Goal: Communication & Community: Participate in discussion

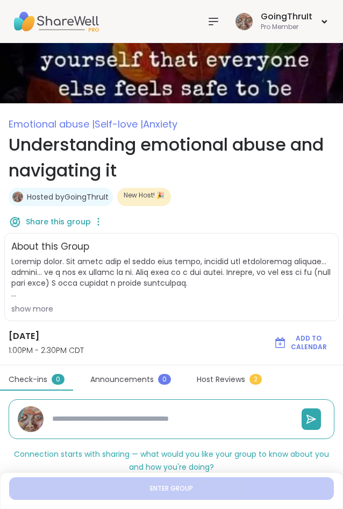
scroll to position [103, 0]
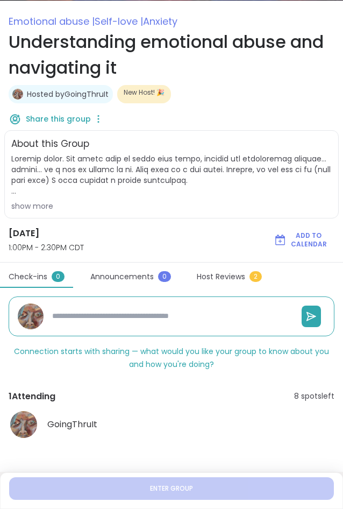
click at [199, 210] on div "show more" at bounding box center [171, 206] width 321 height 11
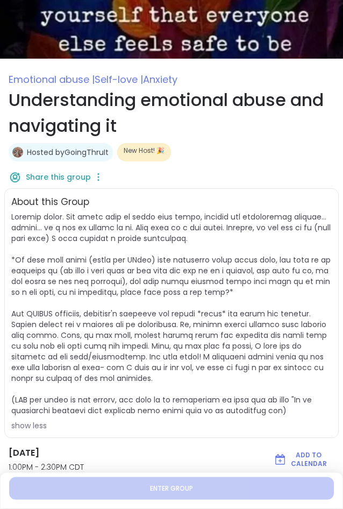
scroll to position [0, 0]
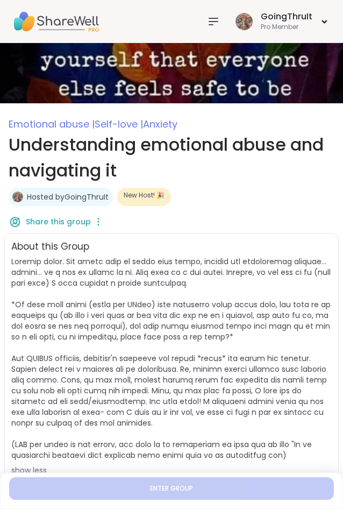
click at [213, 19] on icon at bounding box center [213, 21] width 13 height 13
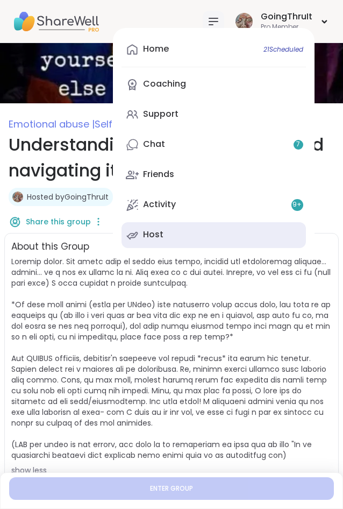
click at [206, 225] on link "Host" at bounding box center [214, 235] width 185 height 26
type textarea "*"
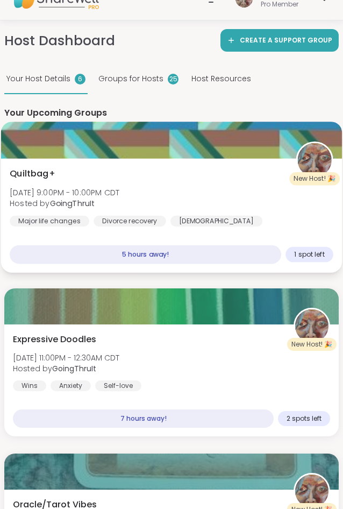
scroll to position [110, 0]
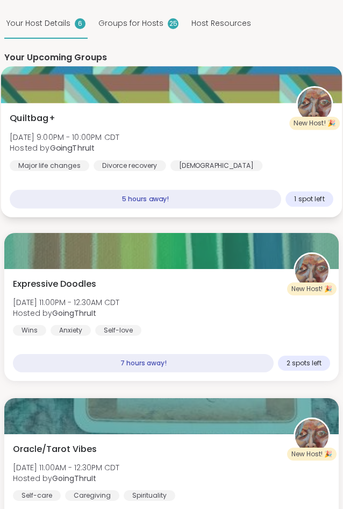
click at [183, 135] on div "Quiltbag+ Thu, Sep 11 | 9:00PM - 10:00PM CDT Hosted by GoingThruIt Major life c…" at bounding box center [172, 141] width 324 height 59
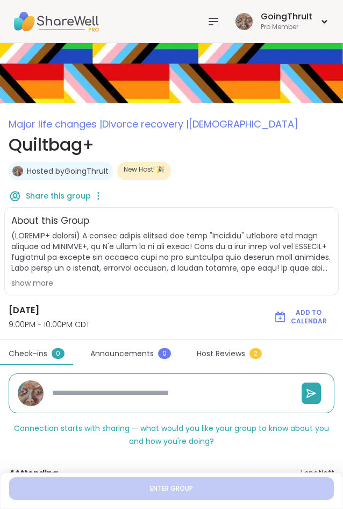
click at [216, 18] on icon at bounding box center [213, 21] width 9 height 6
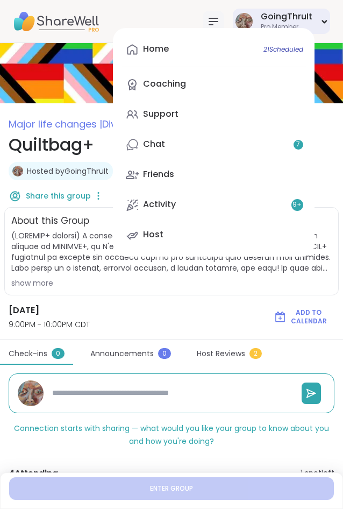
click at [305, 14] on div "GoingThruIt" at bounding box center [287, 17] width 52 height 12
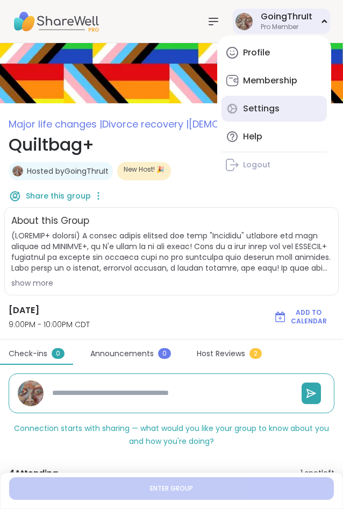
click at [271, 107] on div "Settings" at bounding box center [261, 109] width 37 height 12
type textarea "*"
select select "**"
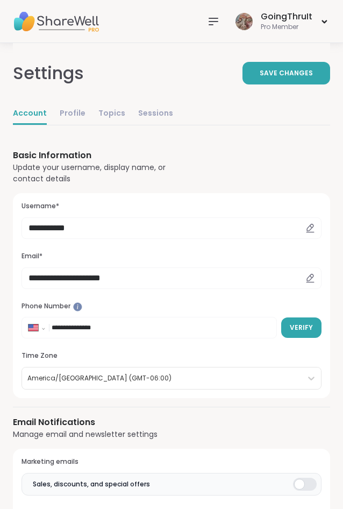
click at [215, 23] on icon at bounding box center [213, 21] width 13 height 13
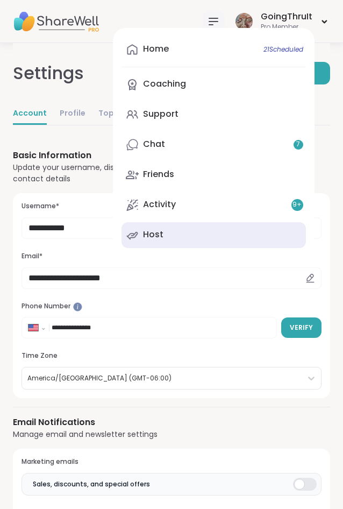
click at [170, 228] on link "Host" at bounding box center [214, 235] width 185 height 26
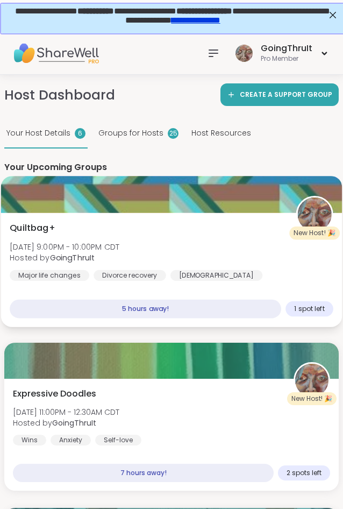
click at [128, 271] on div "Divorce recovery" at bounding box center [130, 275] width 73 height 11
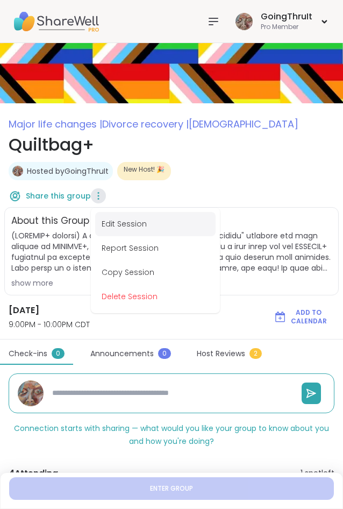
click at [136, 220] on button "Edit Session" at bounding box center [155, 224] width 121 height 24
type textarea "*"
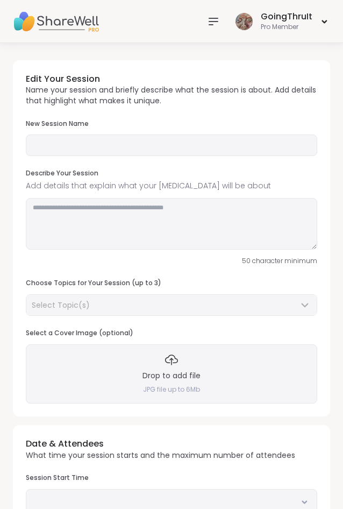
type input "*********"
type textarea "**********"
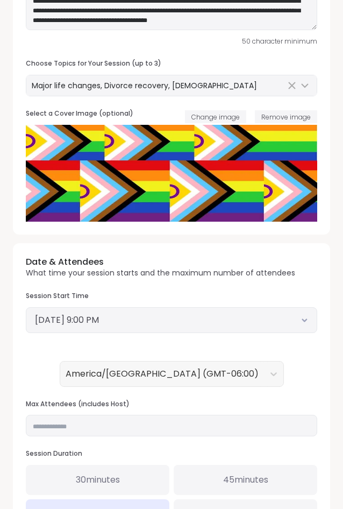
scroll to position [329, 0]
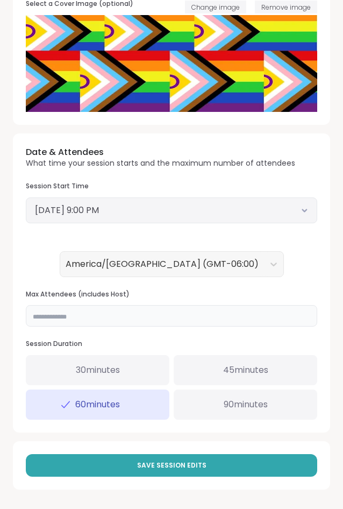
click at [68, 321] on input "*" at bounding box center [172, 316] width 292 height 22
drag, startPoint x: 57, startPoint y: 321, endPoint x: 32, endPoint y: 315, distance: 25.3
click at [32, 315] on input "*" at bounding box center [172, 316] width 292 height 22
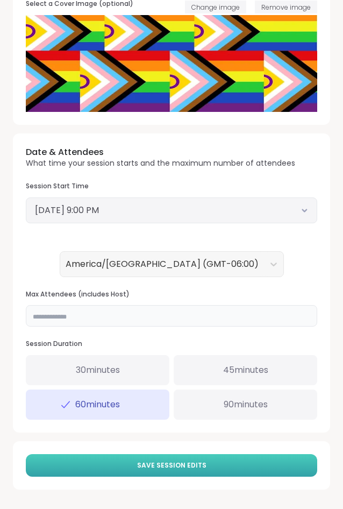
type input "*"
click at [178, 461] on span "Save Session Edits" at bounding box center [171, 466] width 69 height 10
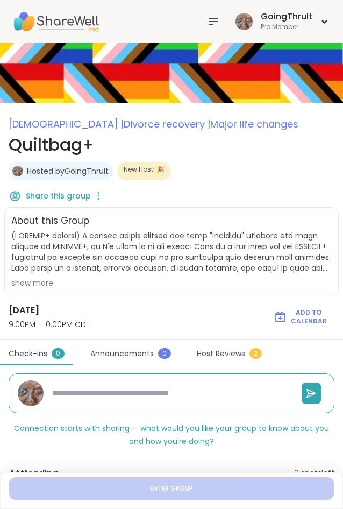
click at [218, 21] on icon at bounding box center [213, 21] width 9 height 6
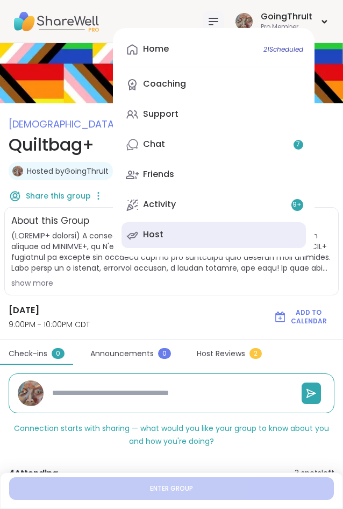
click at [161, 233] on div "Host" at bounding box center [153, 235] width 20 height 12
type textarea "*"
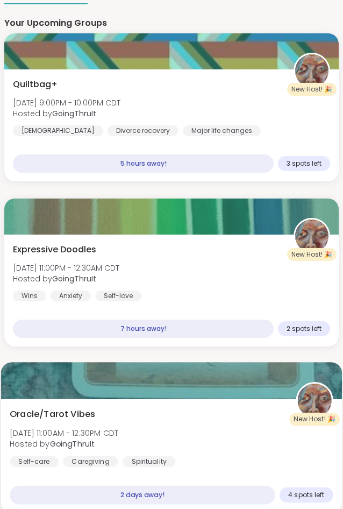
scroll to position [110, 0]
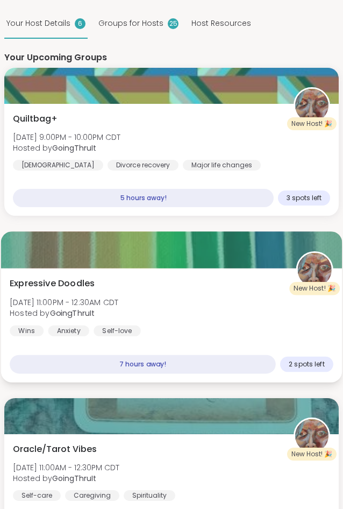
click at [162, 275] on div "Expressive Doodles Thu, Sep 11 | 11:00PM - 12:30AM CDT Hosted by GoingThruIt Wi…" at bounding box center [171, 326] width 341 height 114
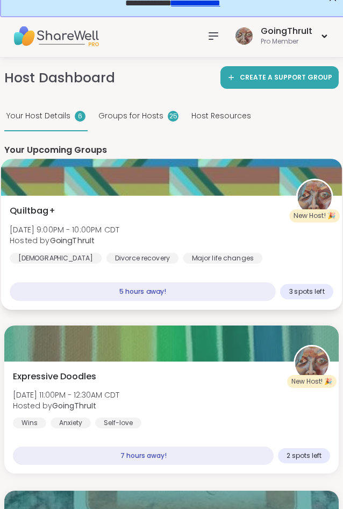
scroll to position [0, 0]
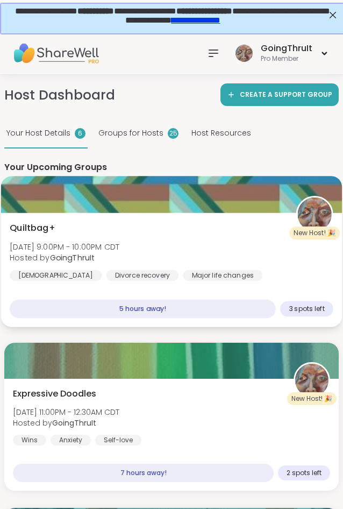
click at [153, 233] on div "Quiltbag+ Thu, Sep 11 | 9:00PM - 10:00PM CDT Hosted by GoingThruIt LGBTQIA+ Div…" at bounding box center [172, 251] width 324 height 59
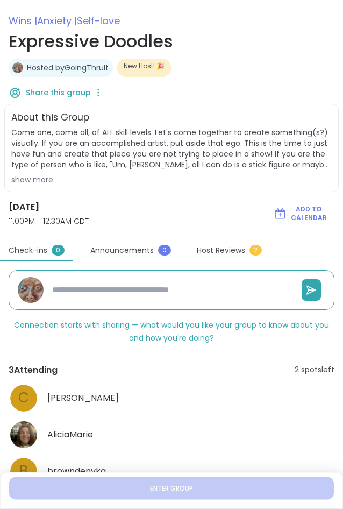
scroll to position [150, 0]
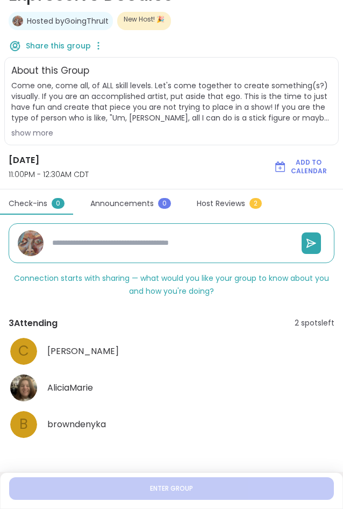
type textarea "*"
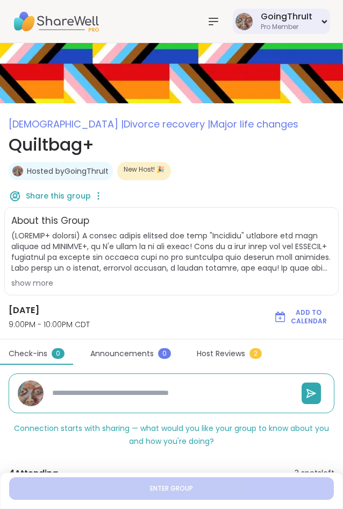
click at [279, 25] on div "Pro Member" at bounding box center [287, 27] width 52 height 9
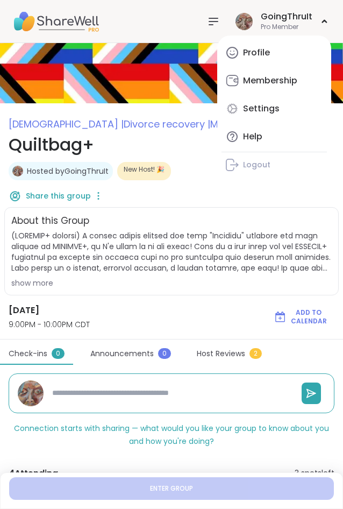
type textarea "*"
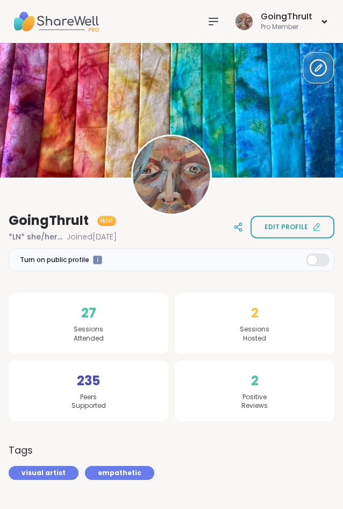
click at [218, 18] on icon at bounding box center [213, 21] width 9 height 6
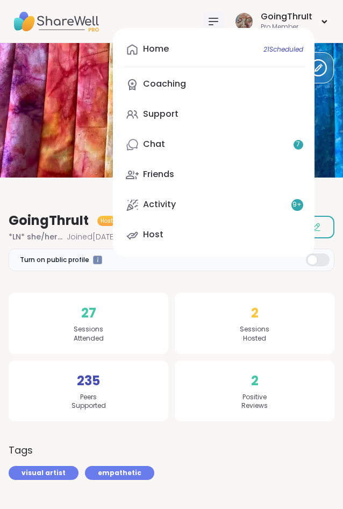
click at [77, 197] on div "Edit Cover Image GoingThruIt Host *LN* she/her/hers Joined Aug 2023 Edit profile" at bounding box center [171, 129] width 343 height 173
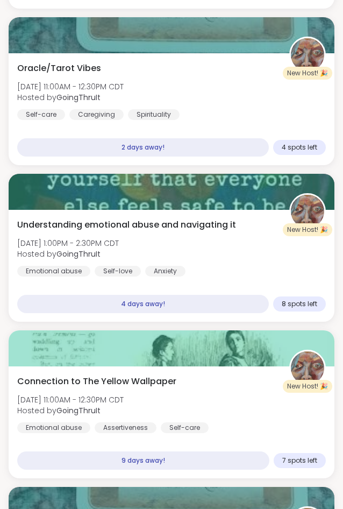
scroll to position [1537, 0]
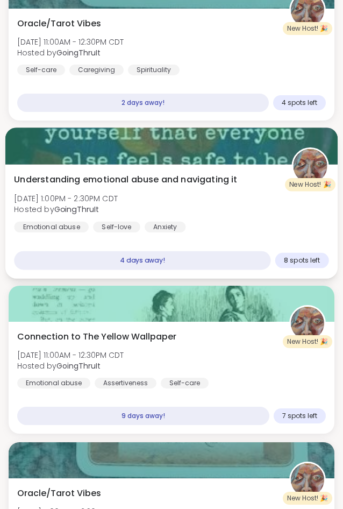
click at [145, 164] on div at bounding box center [171, 146] width 333 height 37
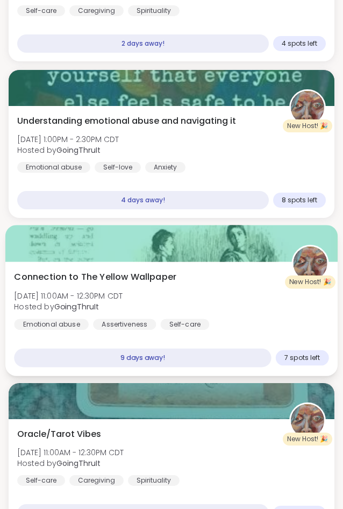
scroll to position [1647, 0]
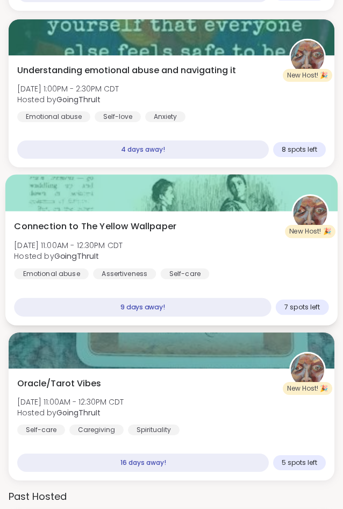
click at [120, 220] on div "Connection to The Yellow Wallpaper Sun, Sep 21 | 11:00AM - 12:30PM CDT Hosted b…" at bounding box center [171, 269] width 333 height 114
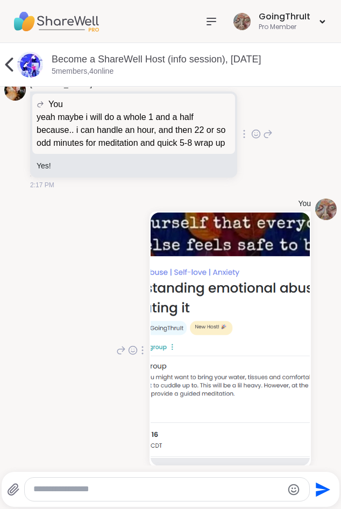
scroll to position [6184, 0]
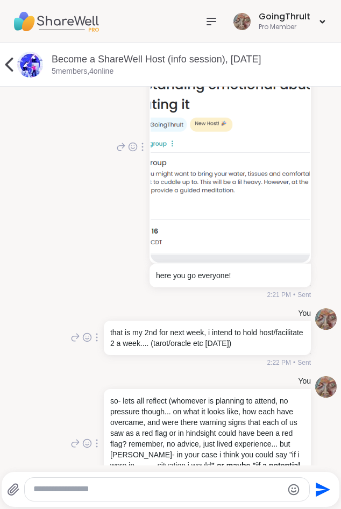
click at [30, 24] on img at bounding box center [56, 22] width 86 height 38
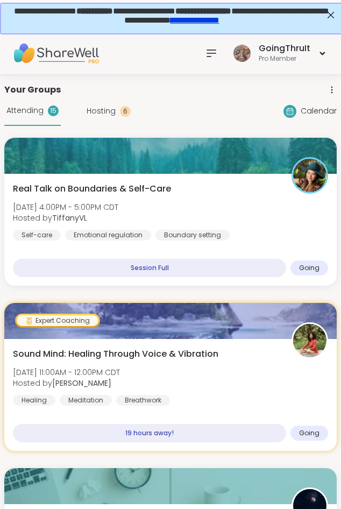
click at [220, 47] on div at bounding box center [212, 54] width 22 height 22
click at [209, 57] on icon at bounding box center [211, 53] width 9 height 6
click at [212, 57] on icon at bounding box center [211, 53] width 9 height 6
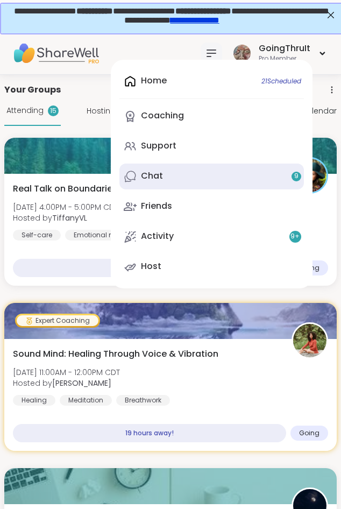
click at [170, 184] on link "Chat 9" at bounding box center [212, 177] width 185 height 26
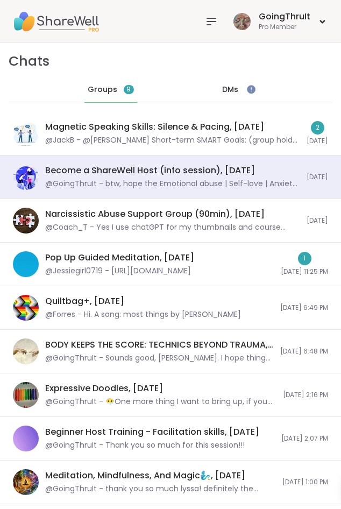
click at [102, 93] on span "Groups" at bounding box center [103, 90] width 30 height 11
click at [233, 89] on span "DMs" at bounding box center [230, 90] width 16 height 11
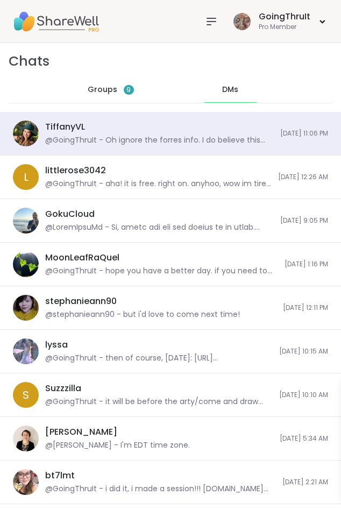
click at [104, 90] on span "Groups" at bounding box center [103, 90] width 30 height 11
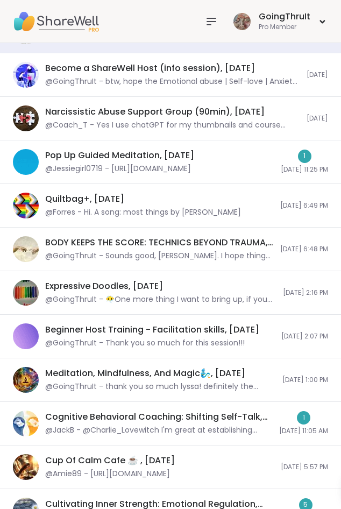
scroll to position [74, 0]
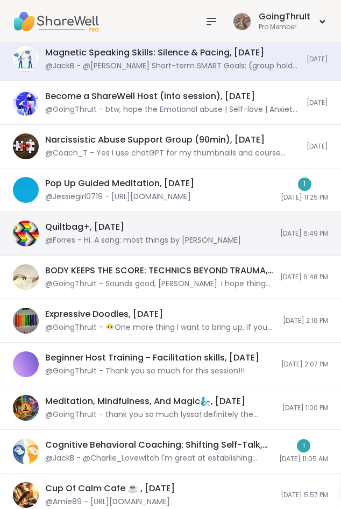
click at [102, 236] on div "@Forres - Hi. A song: most things by joan shelley" at bounding box center [143, 240] width 196 height 11
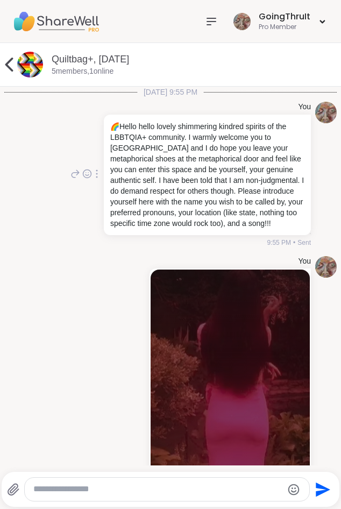
scroll to position [565, 0]
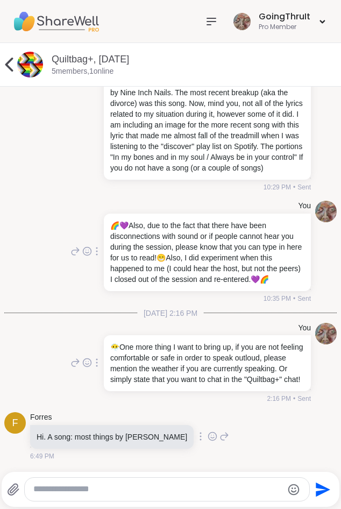
click at [213, 20] on icon at bounding box center [211, 21] width 13 height 13
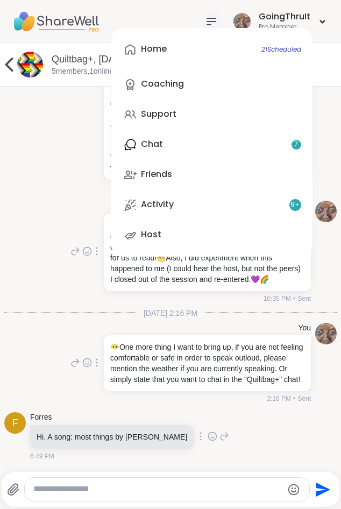
drag, startPoint x: 158, startPoint y: 443, endPoint x: 152, endPoint y: 436, distance: 9.2
click at [157, 442] on div "Hi. A song: most things by joan shelley" at bounding box center [112, 437] width 164 height 24
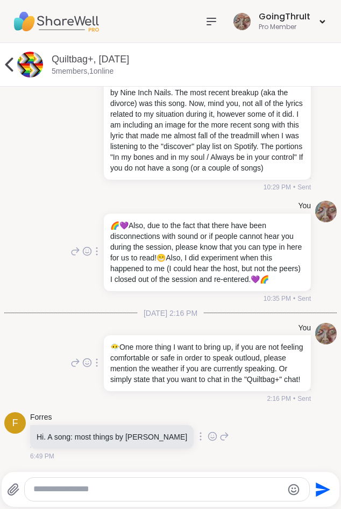
click at [9, 72] on icon at bounding box center [9, 65] width 22 height 22
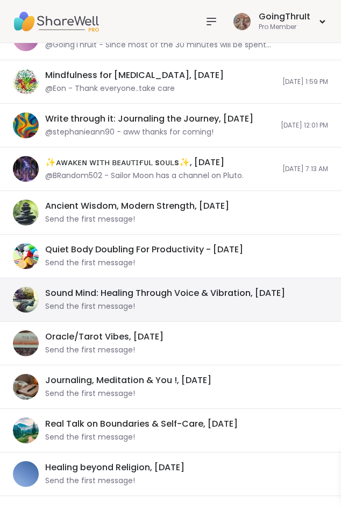
scroll to position [633, 0]
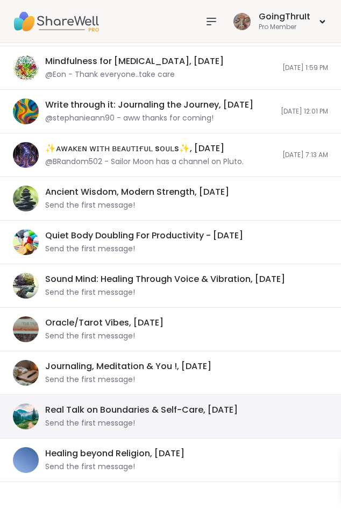
click at [145, 414] on div "Real Talk on Boundaries & Self-Care, [DATE]" at bounding box center [141, 410] width 193 height 12
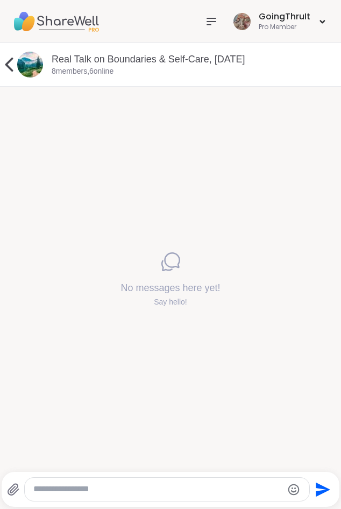
click at [186, 149] on div "No messages here yet! Say hello!" at bounding box center [170, 279] width 341 height 385
click at [82, 491] on textarea "Type your message" at bounding box center [157, 489] width 249 height 11
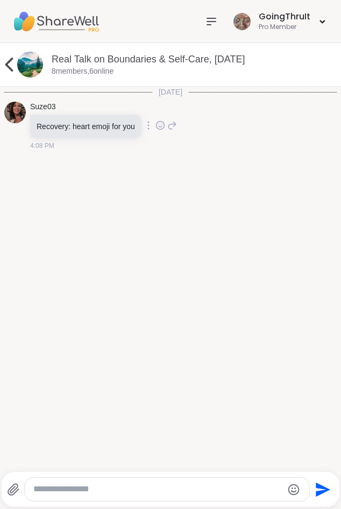
click at [55, 494] on textarea "Type your message" at bounding box center [157, 489] width 249 height 11
type textarea "**********"
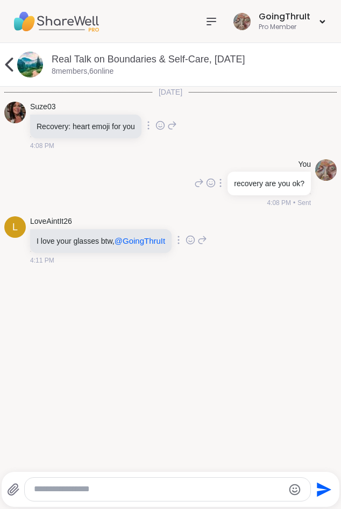
click at [195, 241] on icon at bounding box center [191, 240] width 10 height 11
click at [147, 223] on div "Select Reaction: Heart" at bounding box center [143, 223] width 10 height 10
click at [94, 484] on div at bounding box center [167, 489] width 285 height 23
click at [89, 489] on textarea "Type your message" at bounding box center [158, 489] width 249 height 11
type textarea "**********"
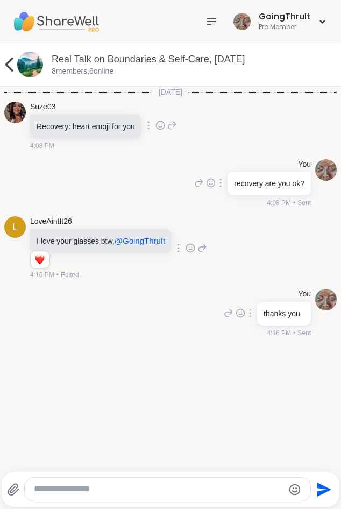
click at [208, 20] on icon at bounding box center [211, 21] width 13 height 13
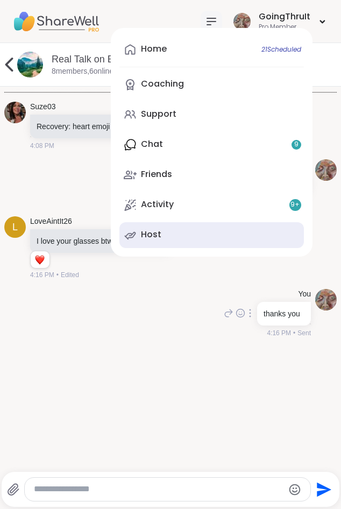
click at [172, 233] on link "Host" at bounding box center [212, 235] width 185 height 26
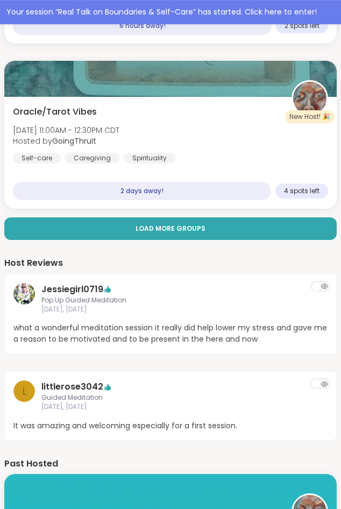
scroll to position [494, 0]
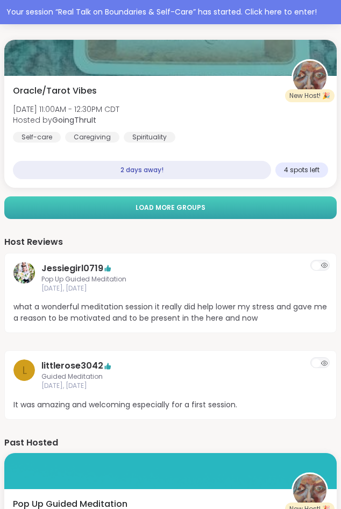
click at [157, 206] on span "Load more groups" at bounding box center [171, 208] width 70 height 10
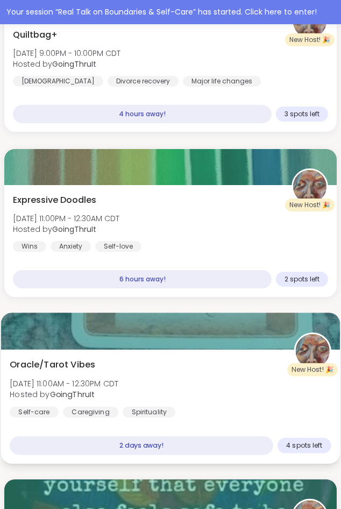
scroll to position [0, 0]
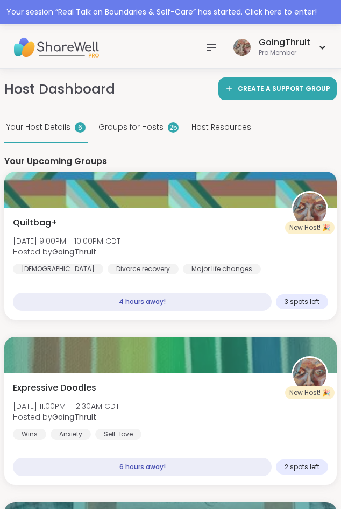
click at [202, 57] on div "GoingThruIt Pro Member" at bounding box center [265, 46] width 128 height 25
click at [208, 50] on icon at bounding box center [211, 47] width 13 height 13
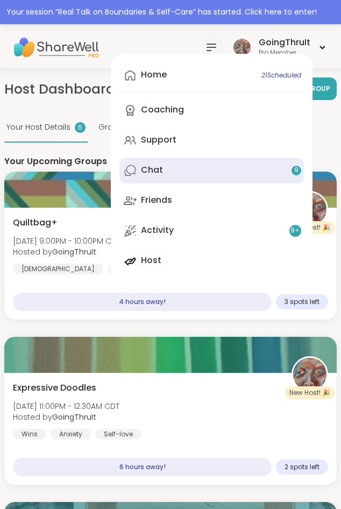
click at [169, 165] on link "Chat 9" at bounding box center [212, 171] width 185 height 26
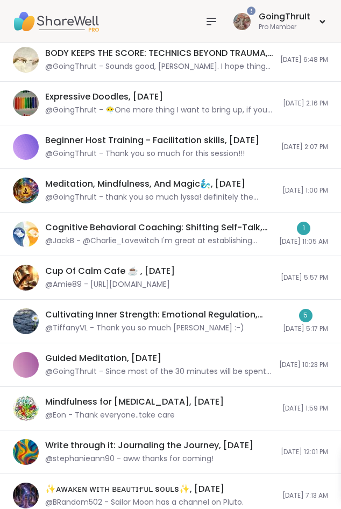
scroll to position [38, 0]
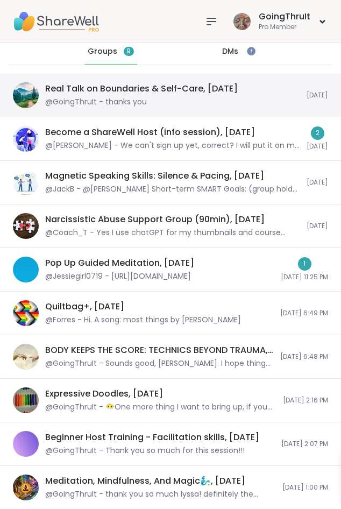
click at [117, 103] on div "@GoingThruIt - thanks you" at bounding box center [96, 102] width 102 height 11
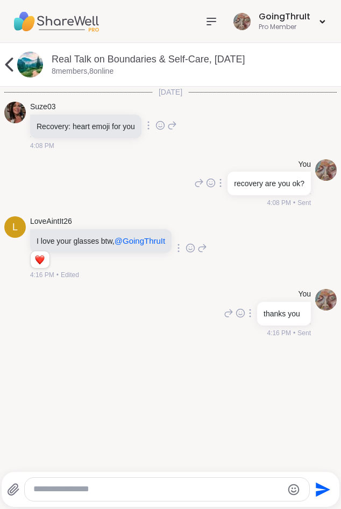
click at [39, 488] on textarea "Type your message" at bounding box center [157, 489] width 249 height 11
type textarea "**********"
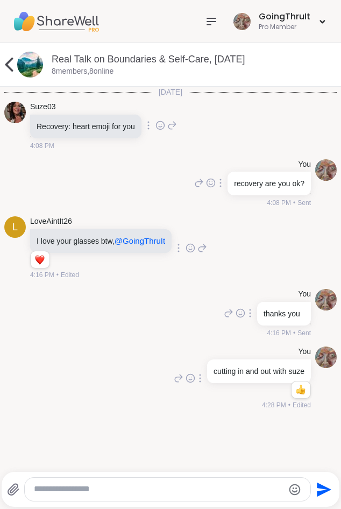
click at [222, 490] on textarea "Type your message" at bounding box center [158, 489] width 249 height 11
click at [235, 487] on textarea "Type your message" at bounding box center [158, 489] width 249 height 11
type textarea "**********"
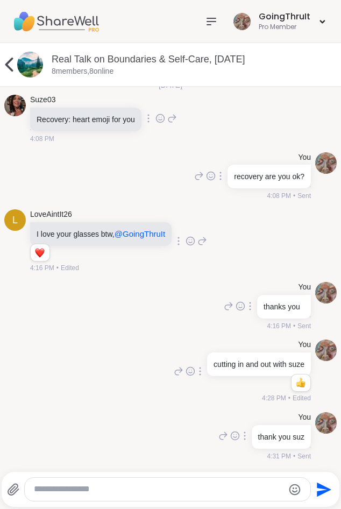
scroll to position [64, 0]
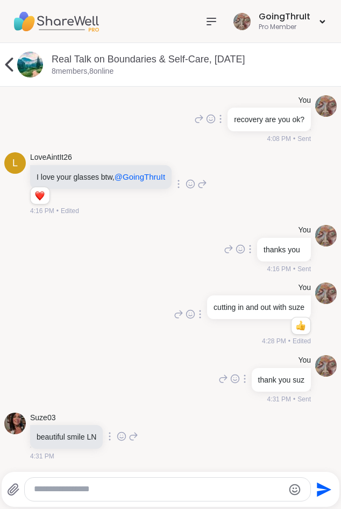
click at [149, 488] on textarea "Type your message" at bounding box center [158, 489] width 249 height 11
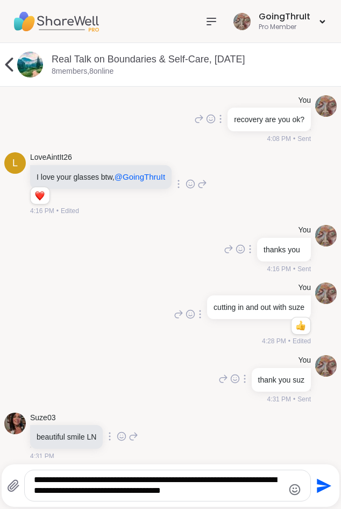
type textarea "**********"
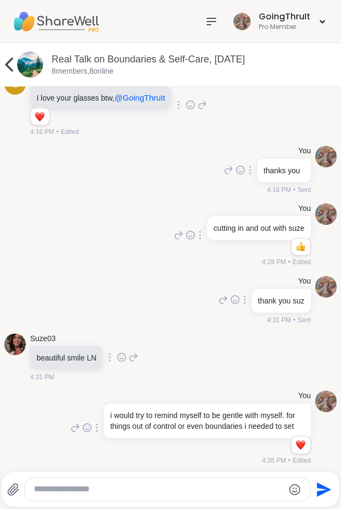
scroll to position [159, 0]
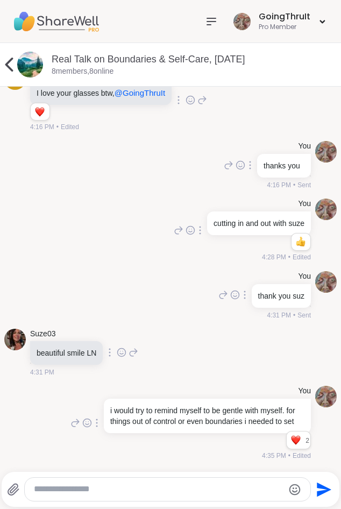
click at [234, 484] on textarea "Type your message" at bounding box center [158, 489] width 249 height 11
type textarea "**********"
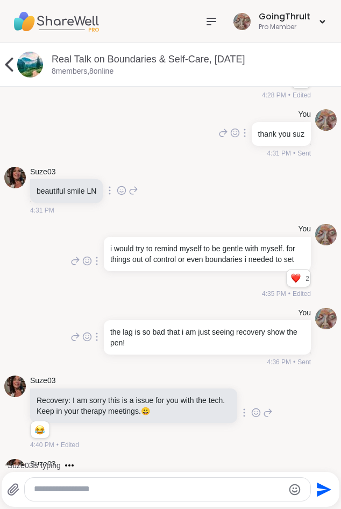
scroll to position [389, 0]
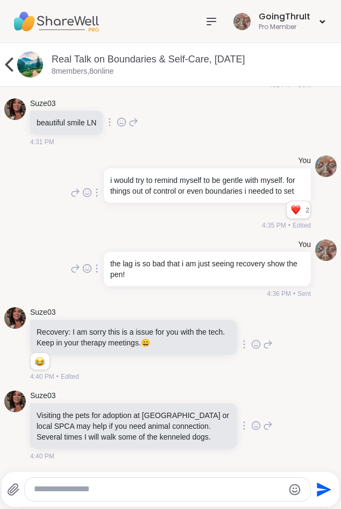
click at [180, 488] on textarea "Type your message" at bounding box center [158, 489] width 249 height 11
type textarea "**********"
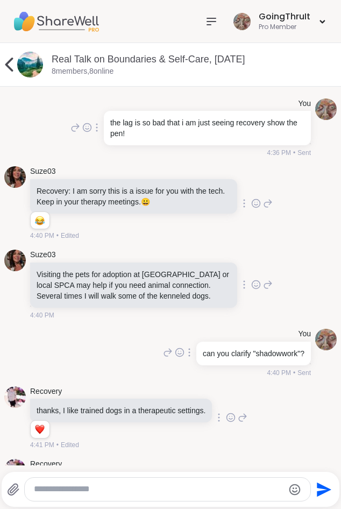
scroll to position [577, 0]
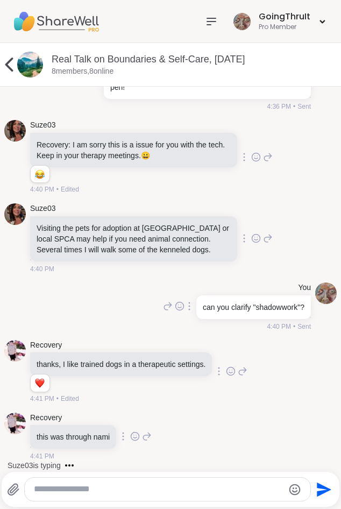
click at [209, 484] on textarea "Type your message" at bounding box center [158, 489] width 249 height 11
type textarea "**********"
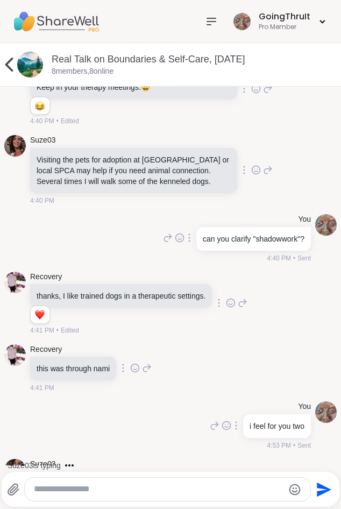
scroll to position [713, 0]
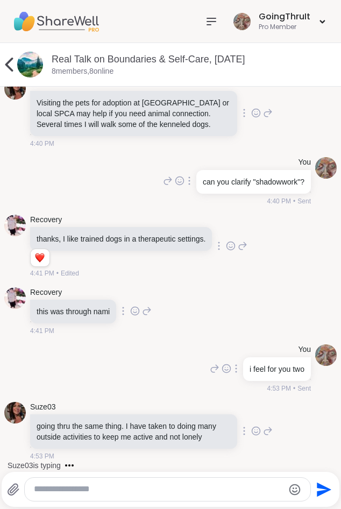
click at [236, 486] on textarea "Type your message" at bounding box center [158, 489] width 249 height 11
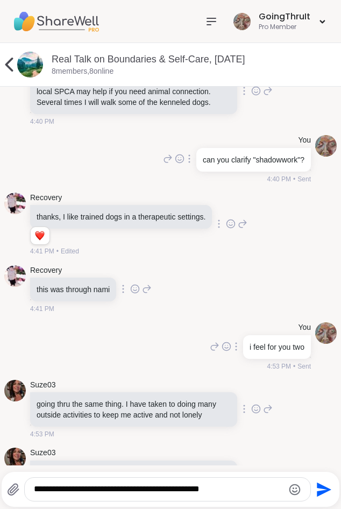
scroll to position [792, 0]
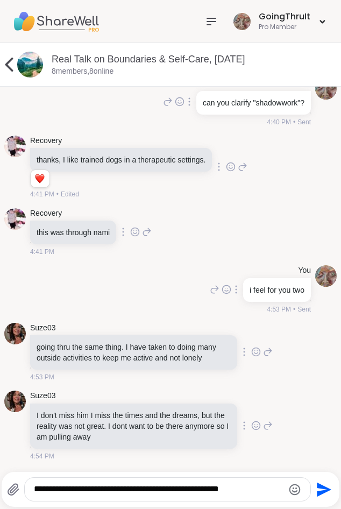
type textarea "**********"
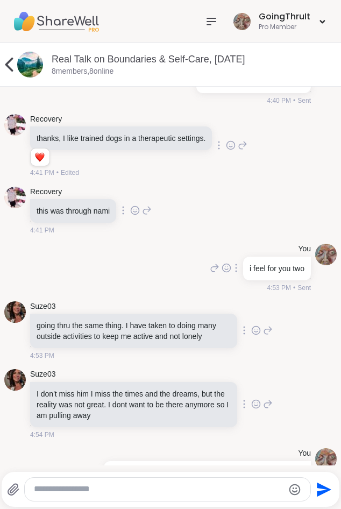
scroll to position [860, 0]
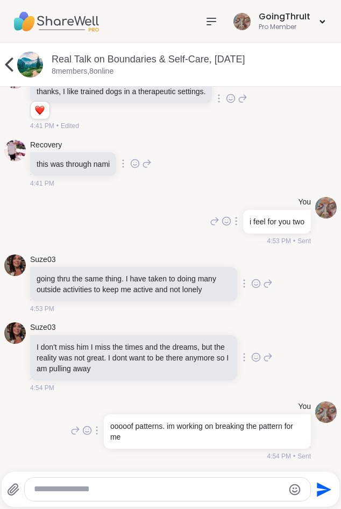
click at [209, 491] on textarea "Type your message" at bounding box center [158, 489] width 249 height 11
type textarea "**********"
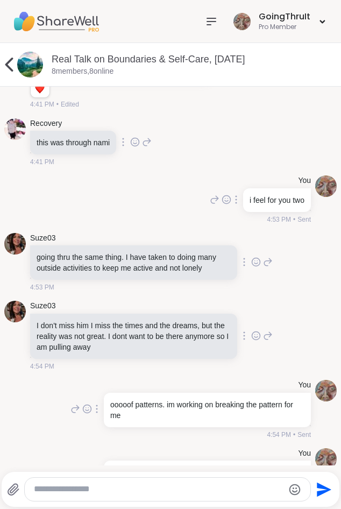
scroll to position [928, 0]
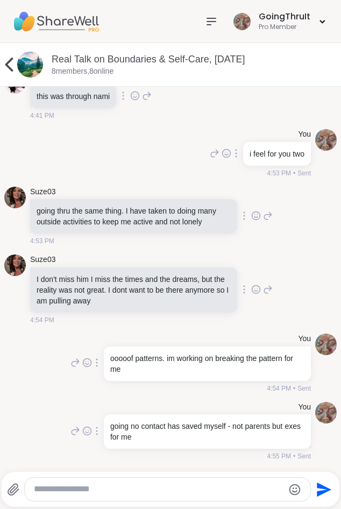
click at [77, 498] on div at bounding box center [167, 489] width 285 height 23
click at [73, 483] on div at bounding box center [167, 489] width 285 height 23
click at [67, 491] on textarea "Type your message" at bounding box center [158, 489] width 249 height 11
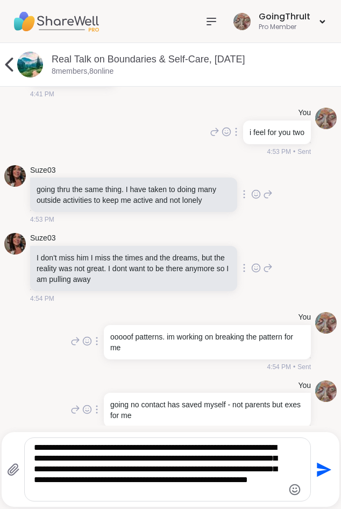
type textarea "**********"
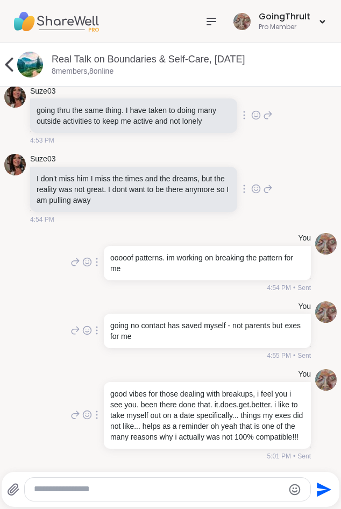
scroll to position [1039, 0]
click at [129, 488] on textarea "Type your message" at bounding box center [158, 489] width 249 height 11
type textarea "**********"
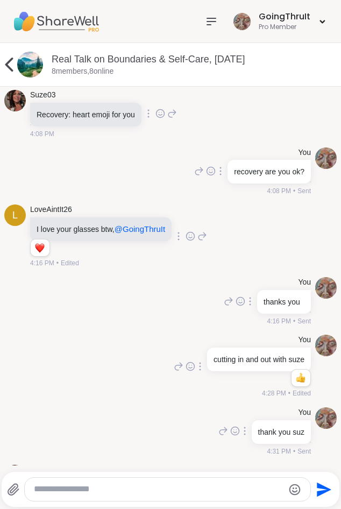
scroll to position [0, 0]
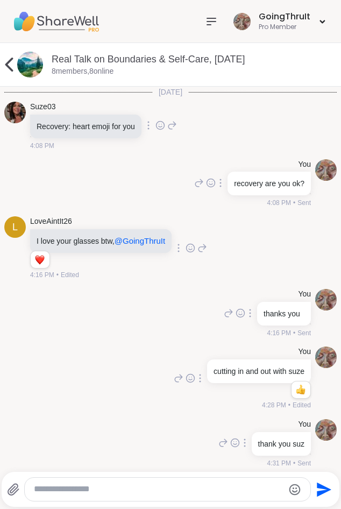
click at [11, 61] on icon at bounding box center [9, 65] width 8 height 14
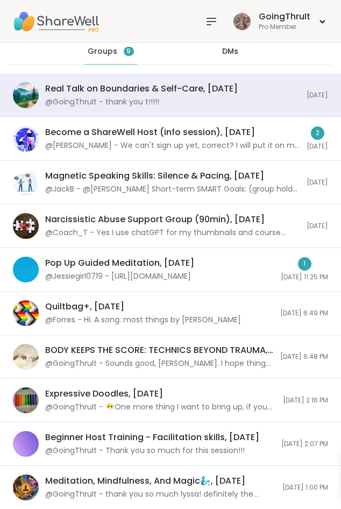
click at [219, 53] on div "DMs" at bounding box center [231, 52] width 53 height 26
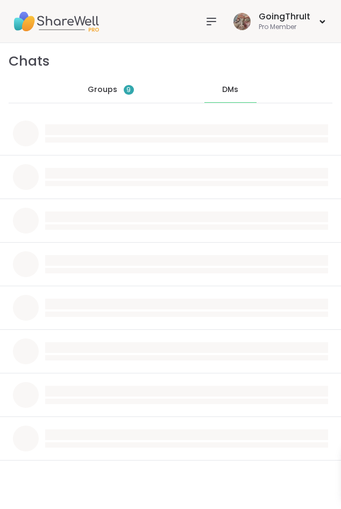
click at [104, 88] on span "Groups" at bounding box center [103, 90] width 30 height 11
click at [220, 90] on div "DMs" at bounding box center [231, 90] width 53 height 26
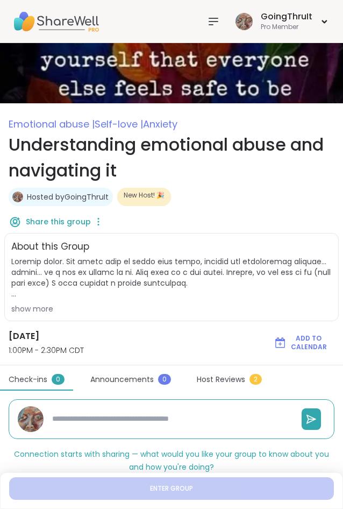
type textarea "*"
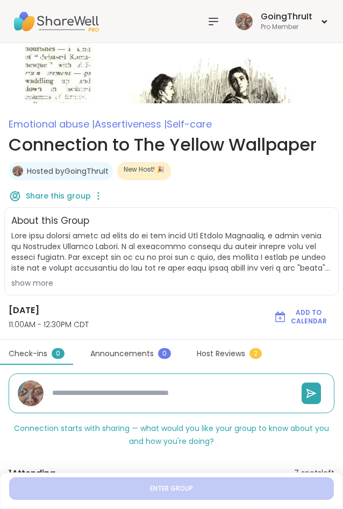
click at [34, 280] on div "show more" at bounding box center [171, 283] width 321 height 11
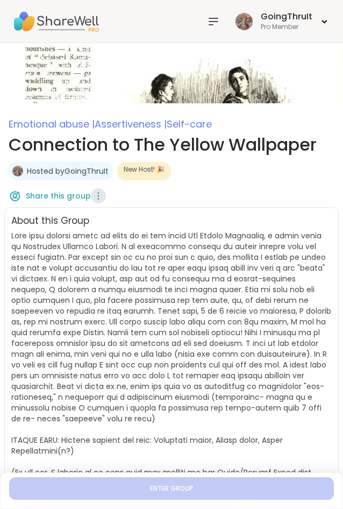
click at [97, 198] on icon at bounding box center [98, 195] width 11 height 15
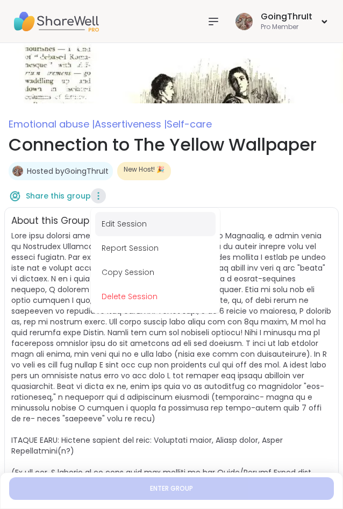
click at [124, 222] on button "Edit Session" at bounding box center [155, 224] width 121 height 24
type textarea "*"
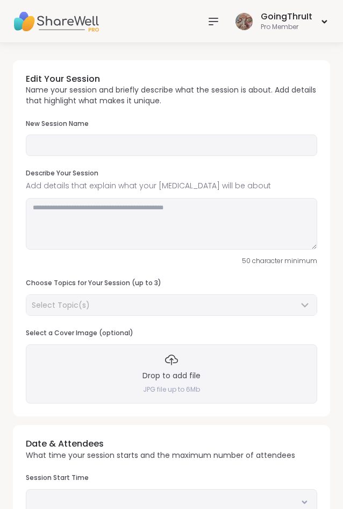
type input "**********"
type textarea "**********"
type input "*"
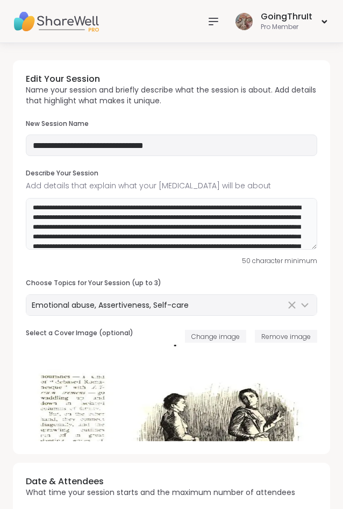
click at [55, 246] on textarea at bounding box center [172, 224] width 292 height 52
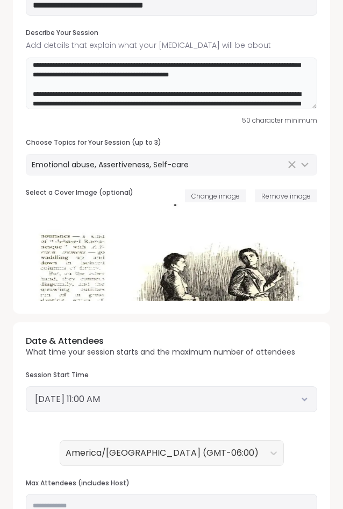
scroll to position [165, 0]
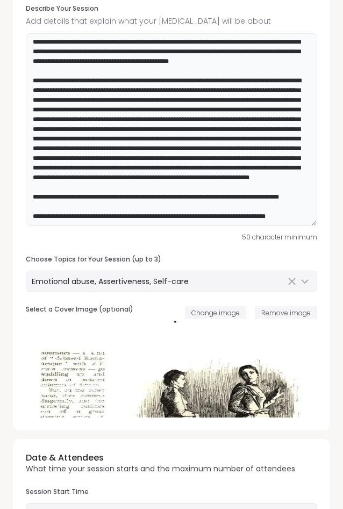
drag, startPoint x: 313, startPoint y: 80, endPoint x: 318, endPoint y: 221, distance: 141.1
click at [318, 221] on textarea at bounding box center [172, 129] width 292 height 193
click at [206, 132] on textarea at bounding box center [172, 129] width 292 height 193
click at [298, 127] on textarea at bounding box center [172, 129] width 292 height 193
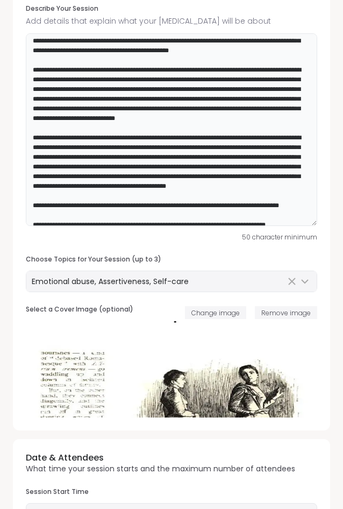
click at [187, 128] on textarea at bounding box center [172, 129] width 292 height 193
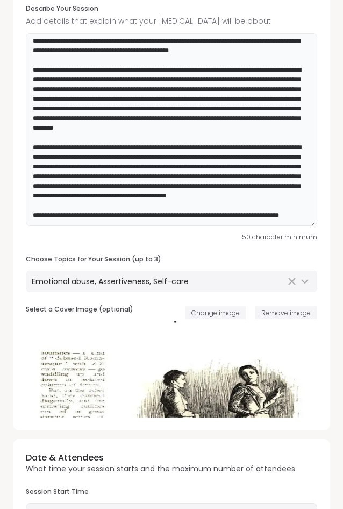
click at [236, 138] on textarea at bounding box center [172, 129] width 292 height 193
click at [270, 136] on textarea at bounding box center [172, 129] width 292 height 193
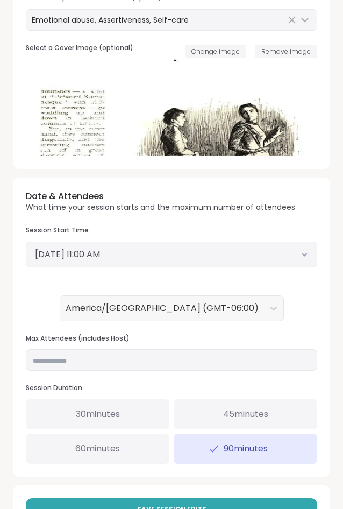
scroll to position [470, 0]
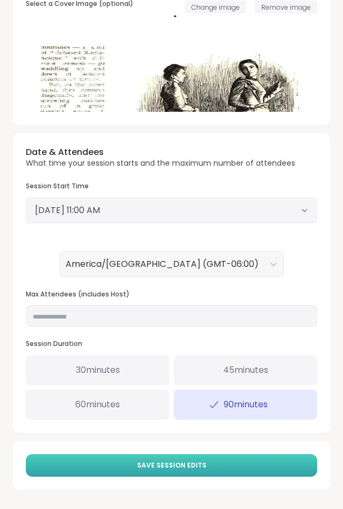
type textarea "**********"
click at [135, 465] on button "Save Session Edits" at bounding box center [172, 465] width 292 height 23
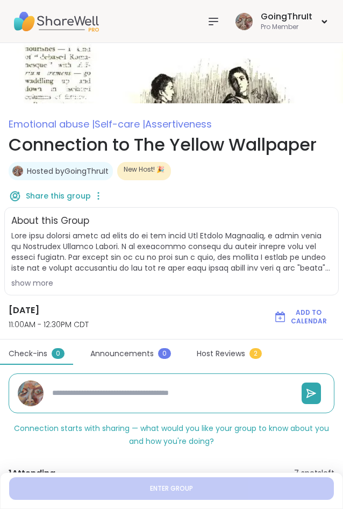
click at [23, 22] on img at bounding box center [56, 22] width 86 height 38
type textarea "*"
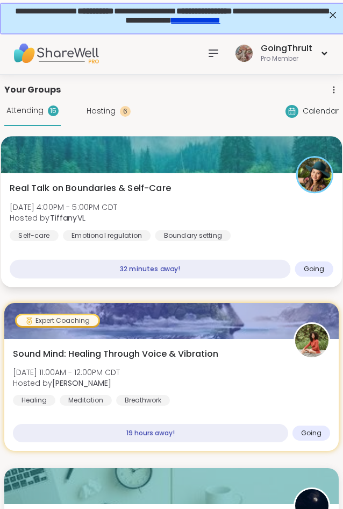
click at [100, 165] on div at bounding box center [171, 154] width 341 height 37
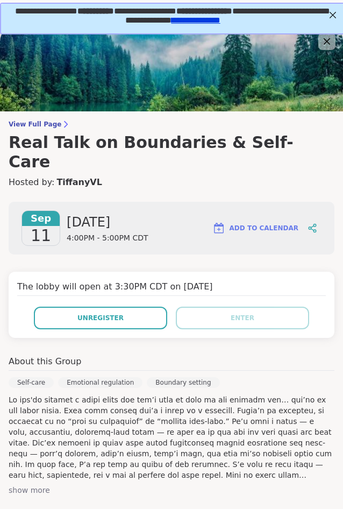
click at [125, 436] on p at bounding box center [172, 438] width 326 height 86
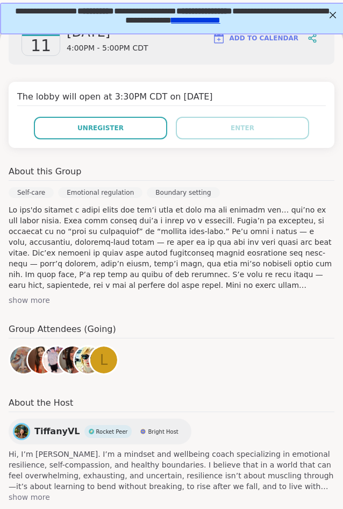
click at [230, 331] on div "Group Attendees (Going) L" at bounding box center [172, 351] width 326 height 57
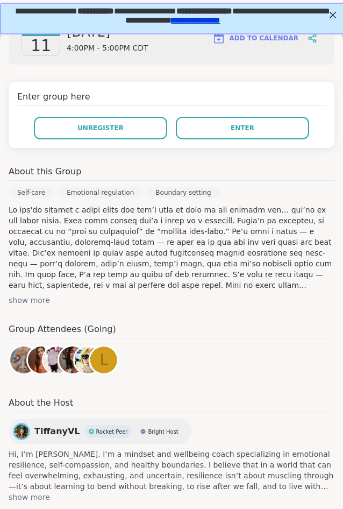
click at [192, 373] on div "Sep 11 Thursday 4:00PM - 5:00PM CDT Add to Calendar Enter group here Unregister…" at bounding box center [171, 257] width 343 height 508
click at [226, 370] on div "Sep 11 Thursday 4:00PM - 5:00PM CDT Add to Calendar Enter group here Unregister…" at bounding box center [171, 257] width 343 height 508
click at [268, 357] on div "Group Attendees (Going) L" at bounding box center [172, 351] width 326 height 57
click at [283, 324] on div "Group Attendees (Going) L" at bounding box center [172, 351] width 326 height 57
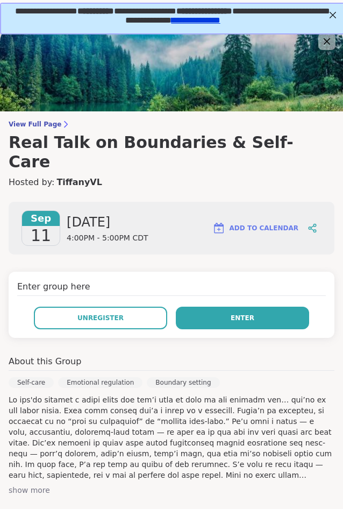
click at [242, 313] on span "Enter" at bounding box center [243, 318] width 24 height 10
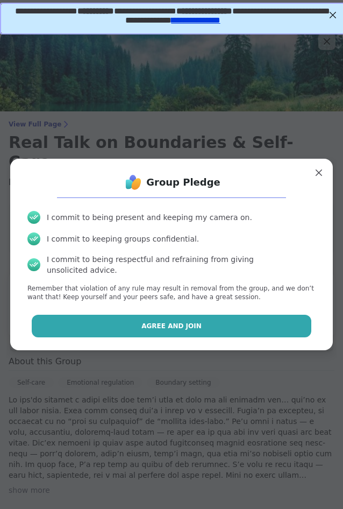
click at [188, 329] on button "Agree and Join" at bounding box center [172, 326] width 280 height 23
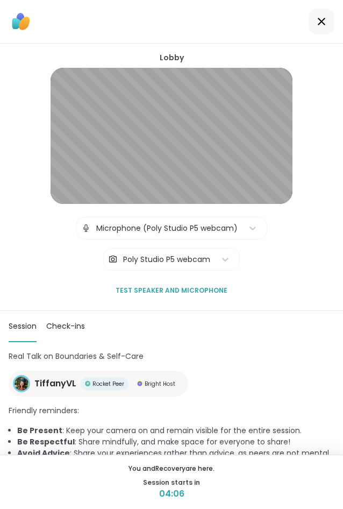
click at [250, 360] on h1 "Real Talk on Boundaries & Self-Care" at bounding box center [172, 356] width 326 height 11
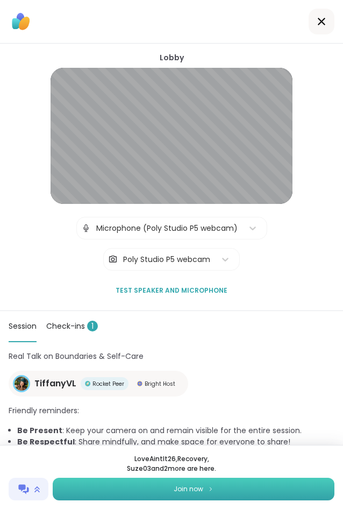
click at [180, 494] on span "Join now" at bounding box center [189, 489] width 30 height 10
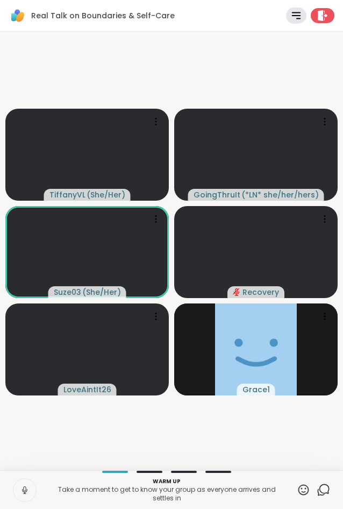
click at [265, 441] on video-player-container "TiffanyVL ( She/Her ) GoingThruIt ( *LN* she/her/hers ) Suze03 ( She/Her ) Reco…" at bounding box center [171, 251] width 331 height 430
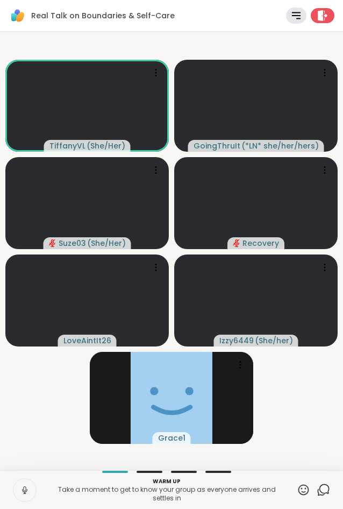
click at [308, 494] on icon at bounding box center [304, 489] width 11 height 11
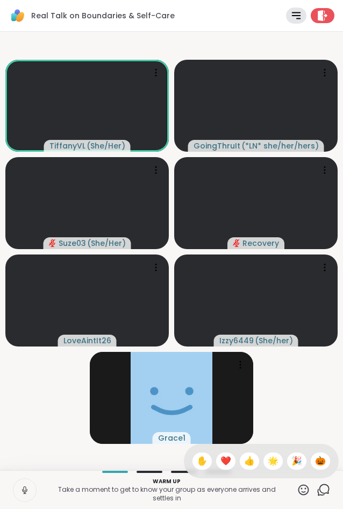
click at [222, 459] on span "❤️" at bounding box center [226, 461] width 11 height 13
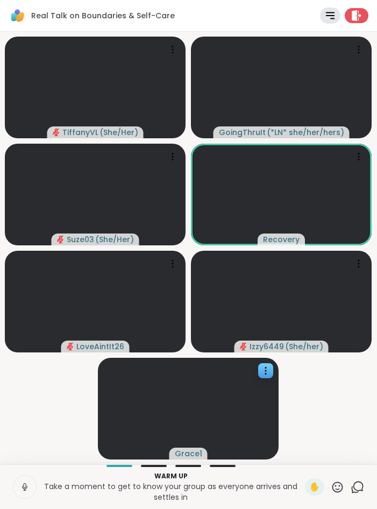
click at [58, 411] on video-player-container "TiffanyVL ( She/Her ) GoingThruIt ( *LN* she/her/hers ) Suze03 ( She/Her ) Reco…" at bounding box center [188, 248] width 364 height 424
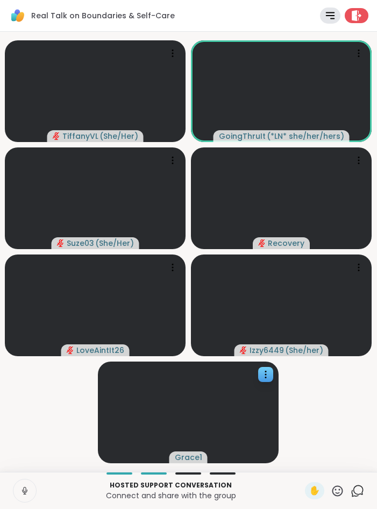
click at [26, 491] on icon at bounding box center [24, 489] width 3 height 5
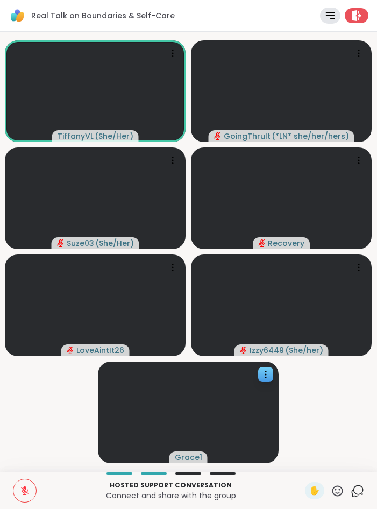
click at [26, 491] on icon at bounding box center [25, 492] width 8 height 8
click at [28, 490] on icon at bounding box center [25, 491] width 10 height 10
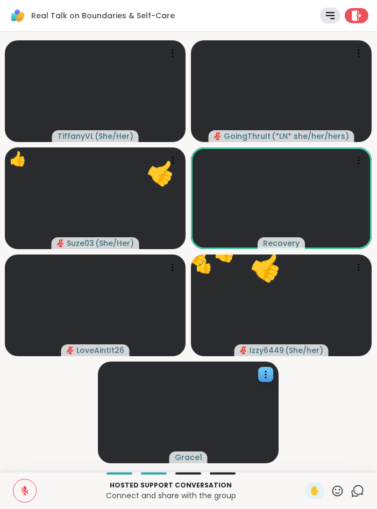
click at [339, 494] on icon at bounding box center [338, 491] width 11 height 11
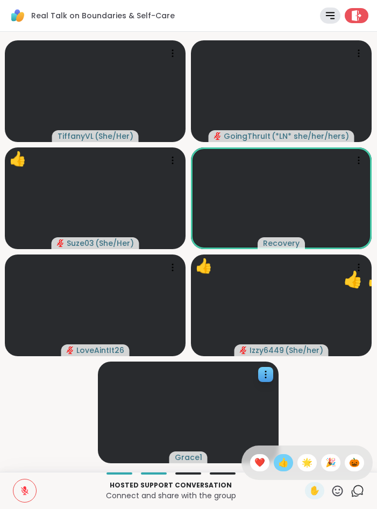
click at [278, 463] on span "👍" at bounding box center [283, 462] width 11 height 13
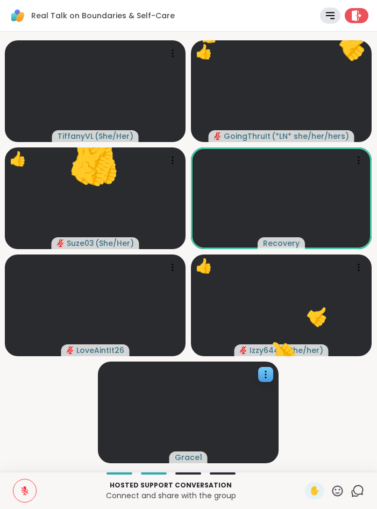
click at [328, 409] on video-player-container "TiffanyVL ( She/Her ) 👍 GoingThruIt ( *LN* she/her/hers ) 👍 👍 👍 👍 👍 👍 👍 👍 👍 👍 👍…" at bounding box center [188, 252] width 364 height 432
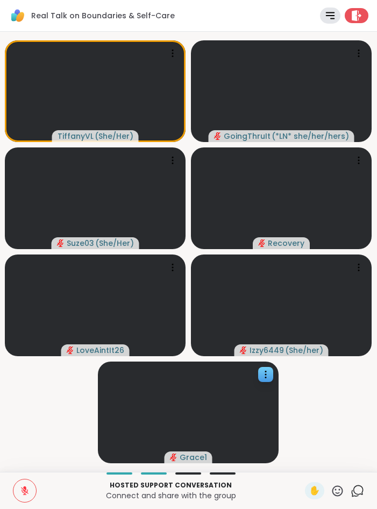
click at [53, 372] on video-player-container "TiffanyVL ( She/Her ) GoingThruIt ( *LN* she/her/hers ) Suze03 ( She/Her ) Reco…" at bounding box center [188, 252] width 364 height 432
click at [341, 489] on icon at bounding box center [337, 490] width 13 height 13
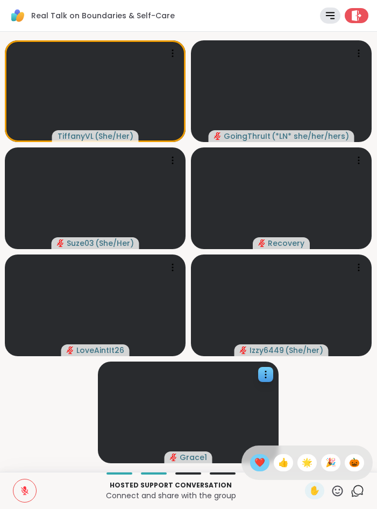
click at [255, 466] on span "❤️" at bounding box center [260, 462] width 11 height 13
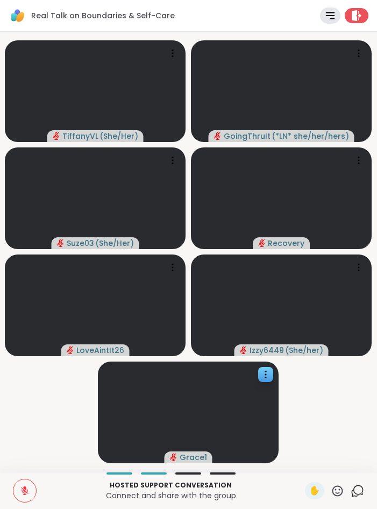
click at [17, 494] on button at bounding box center [24, 491] width 23 height 23
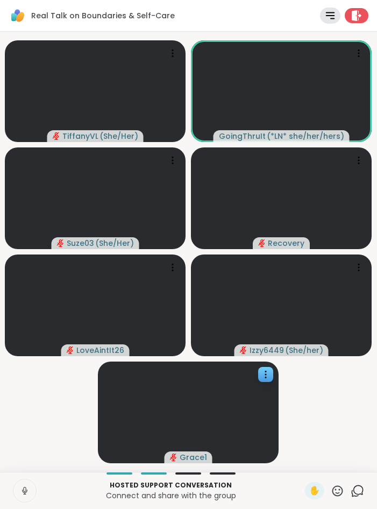
click at [26, 495] on icon at bounding box center [25, 491] width 10 height 10
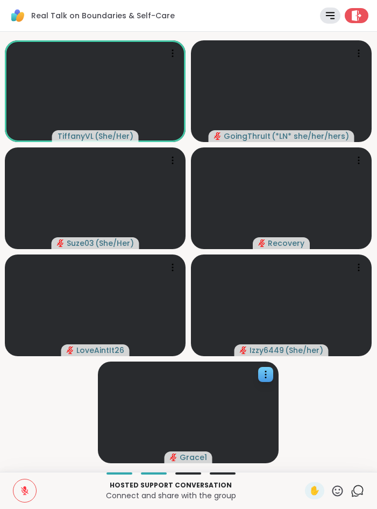
click at [25, 486] on button at bounding box center [24, 491] width 23 height 23
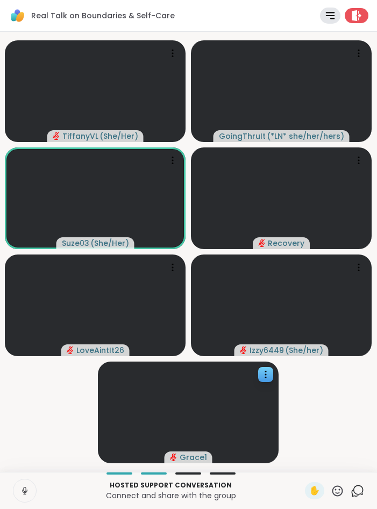
click at [23, 494] on icon at bounding box center [25, 491] width 10 height 10
click at [339, 494] on icon at bounding box center [337, 490] width 13 height 13
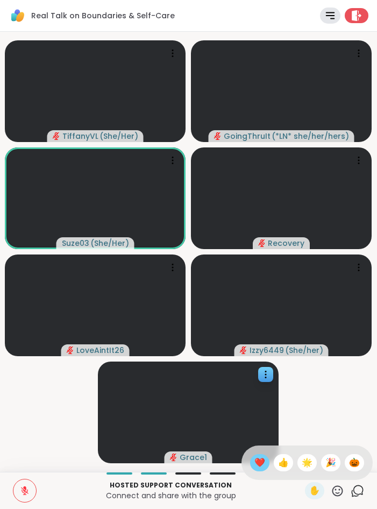
click at [262, 466] on div "❤️" at bounding box center [259, 462] width 19 height 17
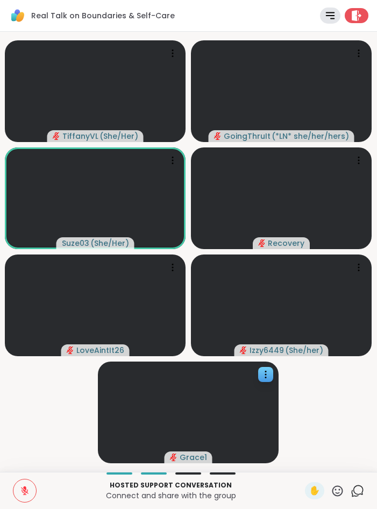
click at [28, 494] on icon at bounding box center [25, 492] width 8 height 8
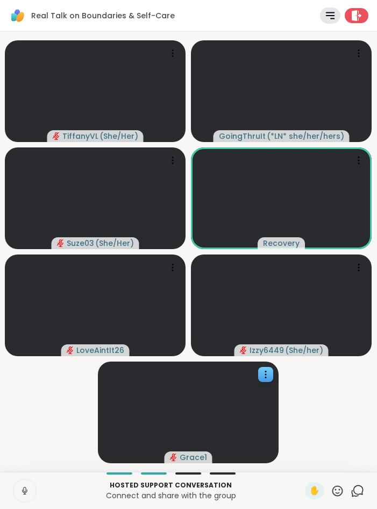
click at [28, 494] on icon at bounding box center [25, 491] width 10 height 10
click at [336, 493] on icon at bounding box center [338, 491] width 11 height 11
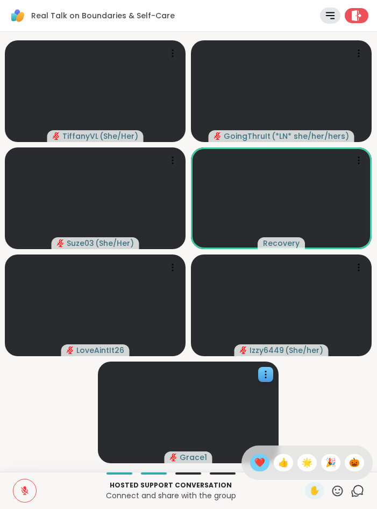
click at [263, 466] on div "❤️" at bounding box center [259, 462] width 19 height 17
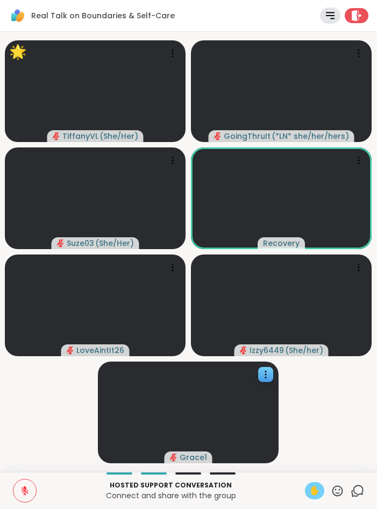
click at [313, 491] on span "✋" at bounding box center [315, 490] width 11 height 13
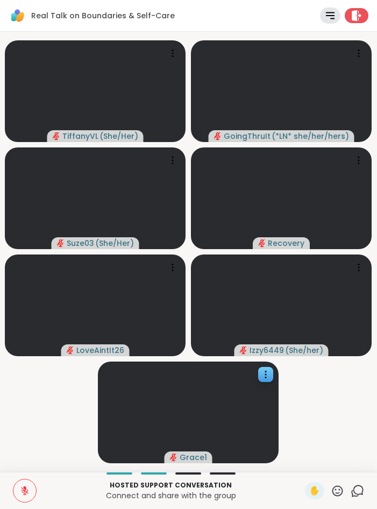
click at [337, 489] on icon at bounding box center [337, 490] width 13 height 13
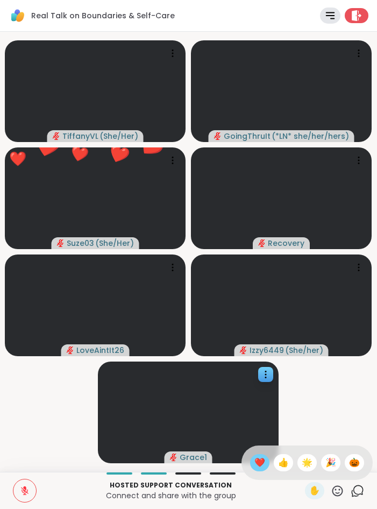
click at [255, 465] on span "❤️" at bounding box center [260, 462] width 11 height 13
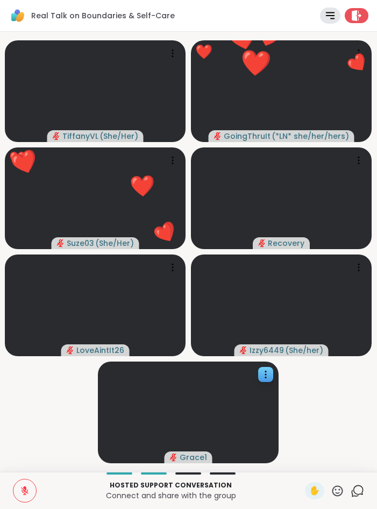
click at [338, 491] on icon at bounding box center [337, 490] width 13 height 13
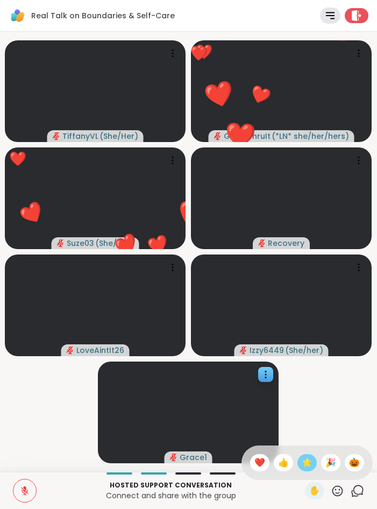
click at [308, 465] on span "🌟" at bounding box center [307, 462] width 11 height 13
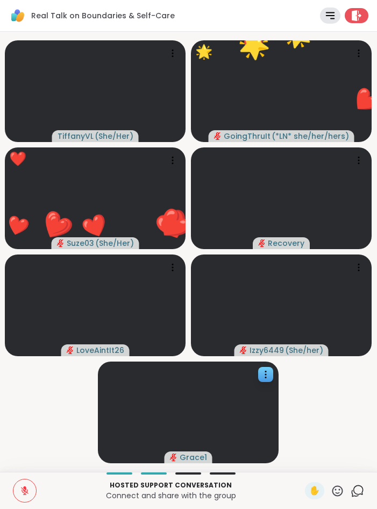
click at [340, 488] on icon at bounding box center [337, 490] width 13 height 13
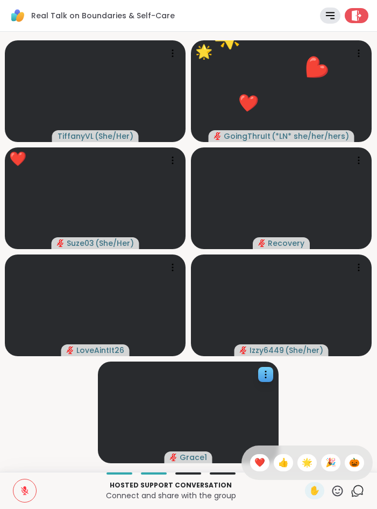
click at [332, 463] on span "🎉" at bounding box center [331, 462] width 11 height 13
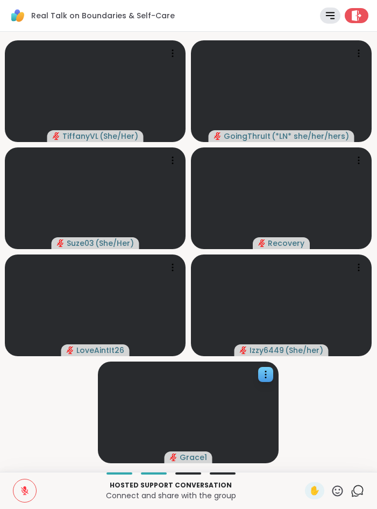
click at [31, 494] on button at bounding box center [24, 491] width 23 height 23
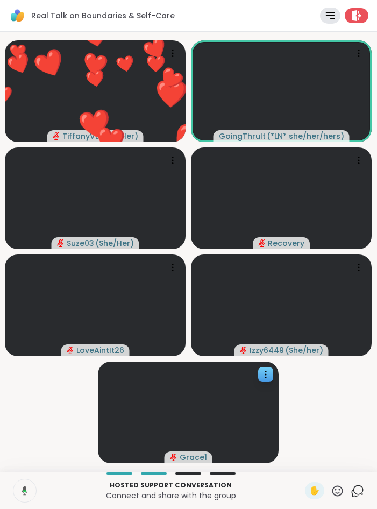
click at [25, 494] on icon at bounding box center [23, 491] width 10 height 10
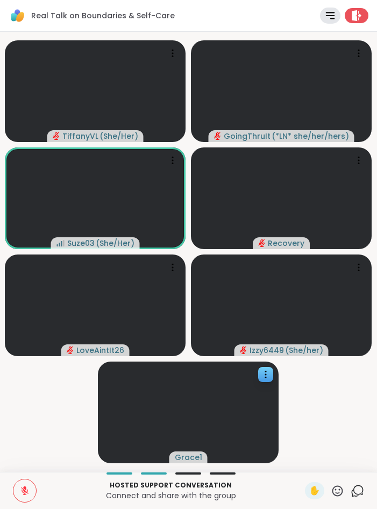
click at [60, 406] on video-player-container "TiffanyVL ( She/Her ) GoingThruIt ( *LN* she/her/hers ) Suze03 ( She/Her ) Reco…" at bounding box center [188, 252] width 364 height 432
click at [81, 384] on video-player-container "TiffanyVL ( She/Her ) GoingThruIt ( *LN* she/her/hers ) Unstable connection Suz…" at bounding box center [188, 252] width 364 height 432
click at [39, 413] on video-player-container "TiffanyVL ( She/Her ) GoingThruIt ( *LN* she/her/hers ) Unstable connection Suz…" at bounding box center [188, 252] width 364 height 432
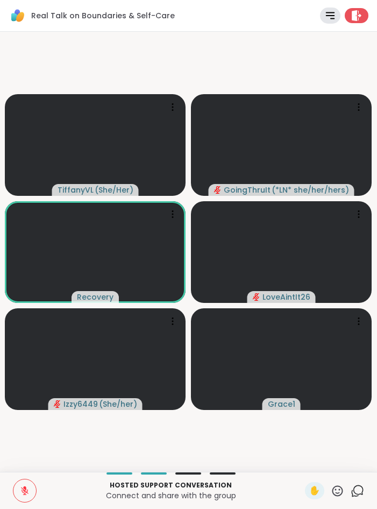
click at [111, 438] on video-player-container "TiffanyVL ( She/Her ) GoingThruIt ( *LN* she/her/hers ) Recovery LoveAintIt26 I…" at bounding box center [188, 252] width 364 height 432
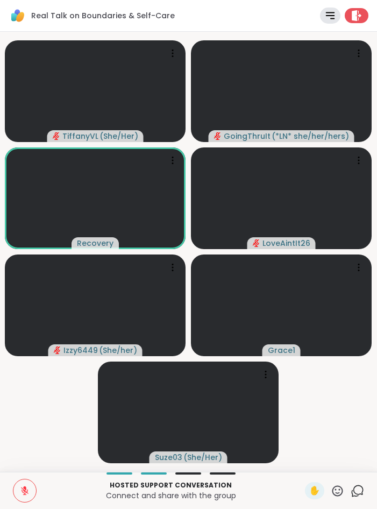
click at [336, 492] on icon at bounding box center [337, 490] width 13 height 13
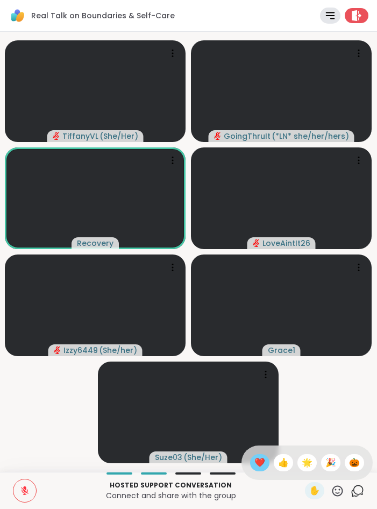
click at [255, 466] on span "❤️" at bounding box center [260, 462] width 11 height 13
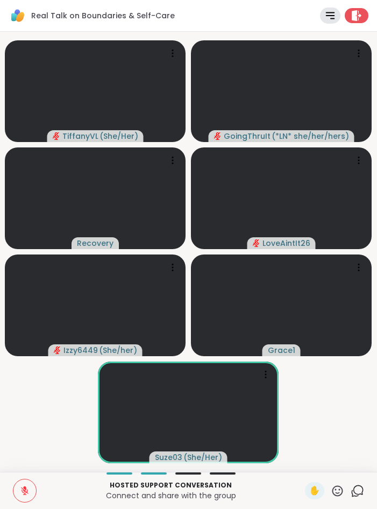
click at [339, 489] on icon at bounding box center [338, 491] width 11 height 11
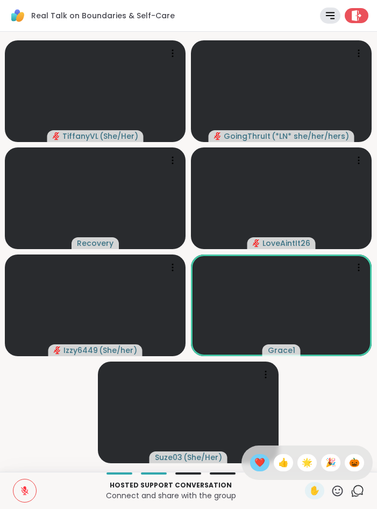
click at [255, 465] on span "❤️" at bounding box center [260, 462] width 11 height 13
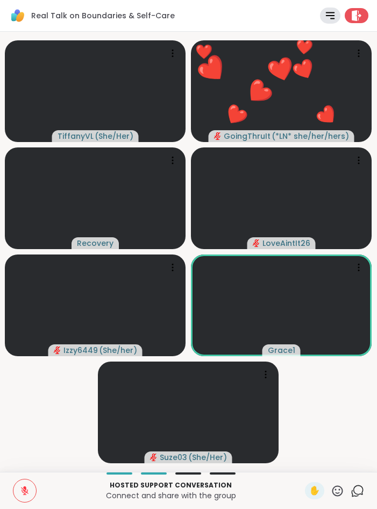
click at [337, 490] on icon at bounding box center [337, 490] width 13 height 13
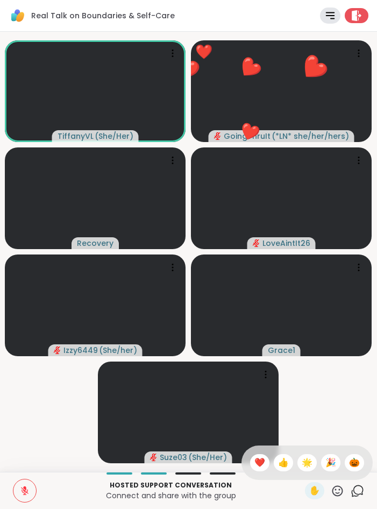
click at [292, 468] on div "✋ ❤️ 👍 🌟 🎉 🎃" at bounding box center [307, 463] width 131 height 34
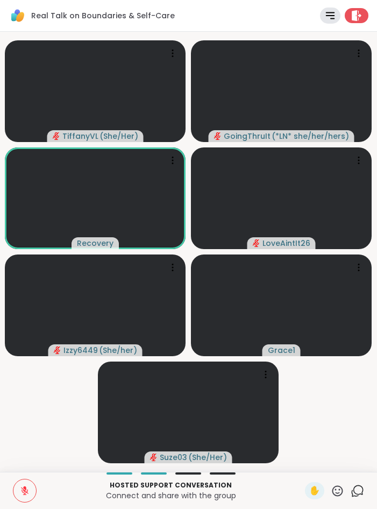
click at [55, 435] on video-player-container "TiffanyVL ( She/Her ) GoingThruIt ( *LN* she/her/hers ) Recovery LoveAintIt26 I…" at bounding box center [188, 252] width 364 height 432
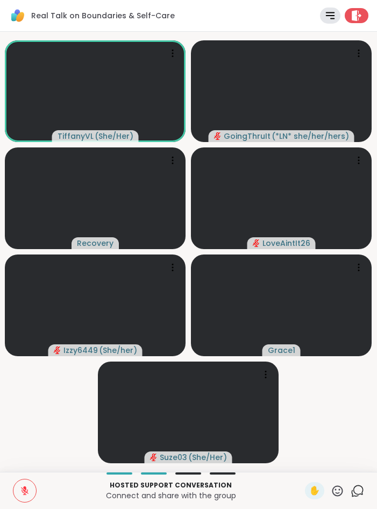
click at [24, 494] on icon at bounding box center [25, 491] width 10 height 10
click at [314, 493] on span "✋" at bounding box center [315, 490] width 11 height 13
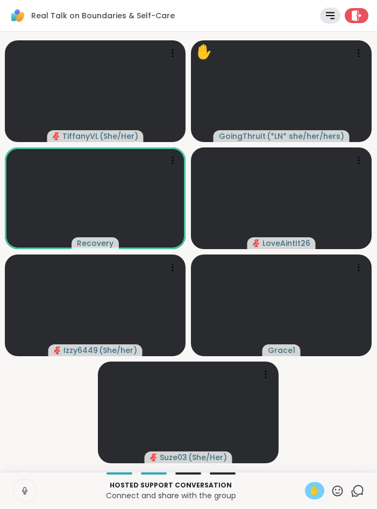
click at [314, 493] on span "✋" at bounding box center [315, 490] width 11 height 13
click at [20, 492] on icon at bounding box center [25, 491] width 10 height 10
click at [319, 444] on video-player-container "TiffanyVL ( She/Her ) GoingThruIt ( *LN* she/her/hers ) Recovery LoveAintIt26 I…" at bounding box center [188, 252] width 364 height 432
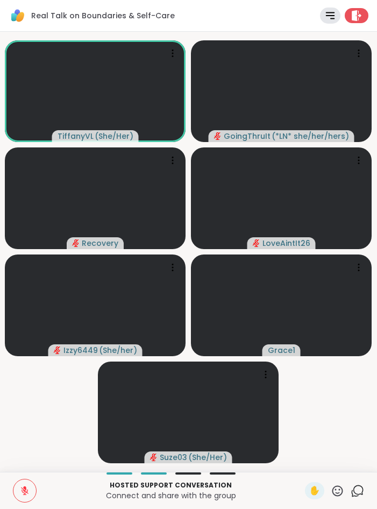
click at [26, 486] on icon at bounding box center [25, 491] width 10 height 10
click at [26, 490] on icon at bounding box center [24, 489] width 3 height 5
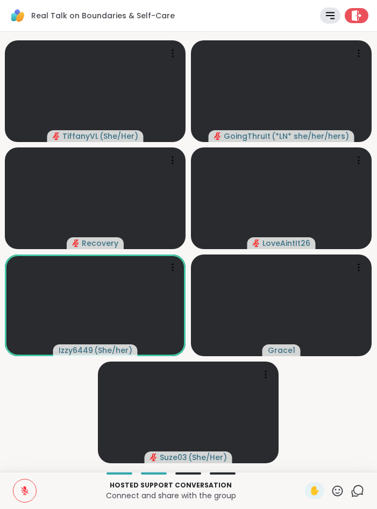
click at [338, 487] on icon at bounding box center [338, 491] width 11 height 11
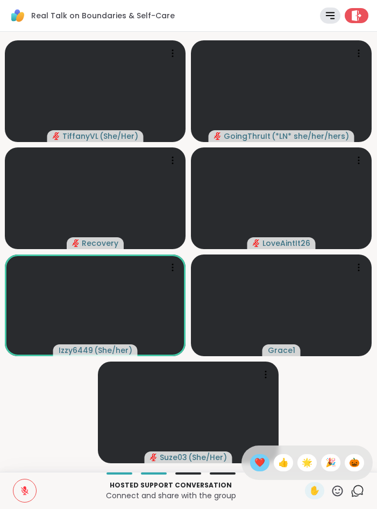
click at [250, 460] on div "❤️" at bounding box center [259, 462] width 19 height 17
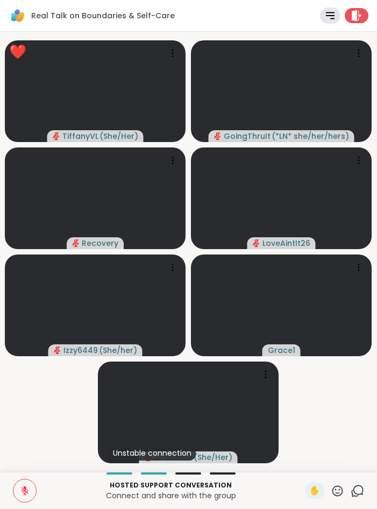
click at [334, 490] on icon at bounding box center [337, 490] width 13 height 13
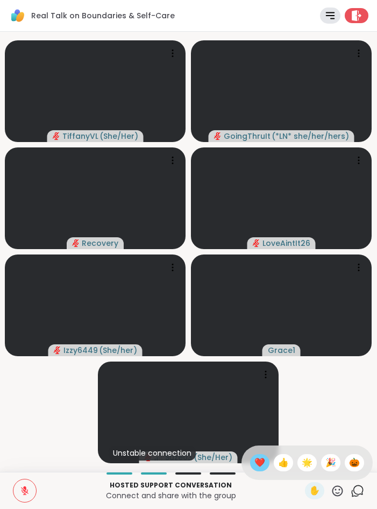
click at [258, 456] on div "❤️" at bounding box center [259, 462] width 19 height 17
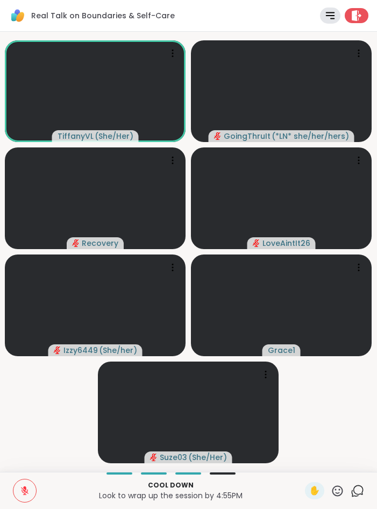
click at [340, 491] on icon at bounding box center [337, 490] width 13 height 13
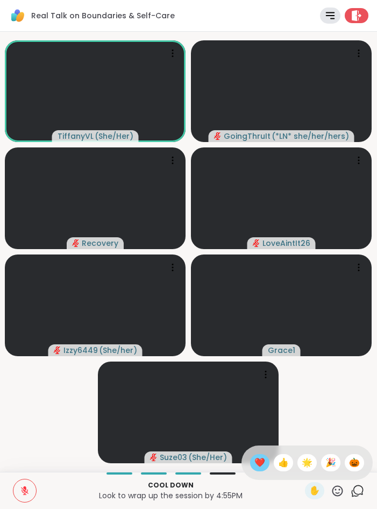
click at [255, 466] on span "❤️" at bounding box center [260, 462] width 11 height 13
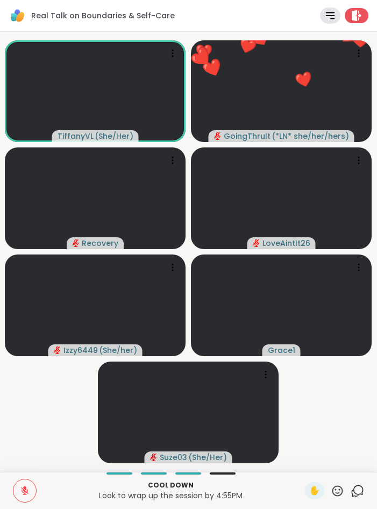
click at [333, 433] on video-player-container "TiffanyVL ( She/Her ) ❤️ GoingThruIt ( *LN* she/her/hers ) ❤️ ❤️ ❤️ ❤️ ❤️ ❤️ ❤️…" at bounding box center [188, 252] width 364 height 432
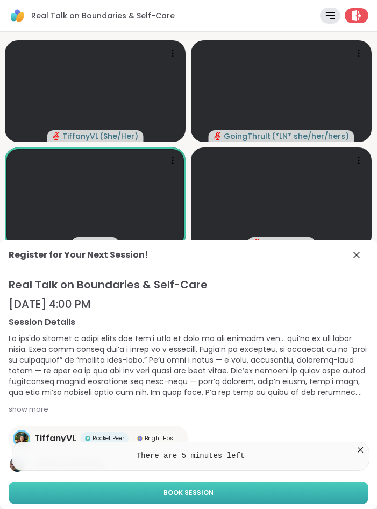
click at [212, 489] on span "Book Session" at bounding box center [189, 493] width 50 height 10
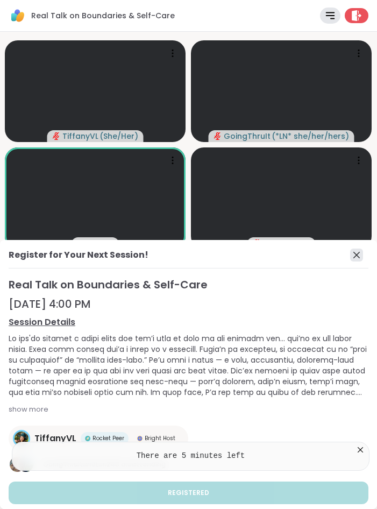
click at [343, 254] on icon at bounding box center [357, 255] width 6 height 6
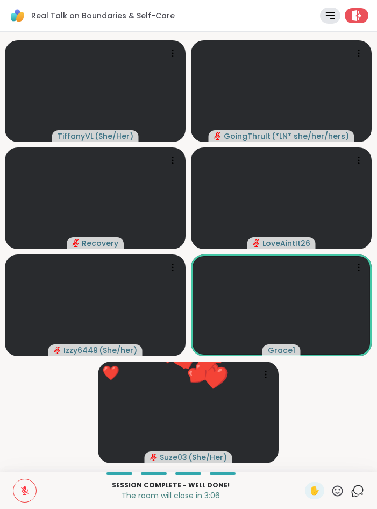
click at [335, 490] on icon at bounding box center [338, 491] width 11 height 11
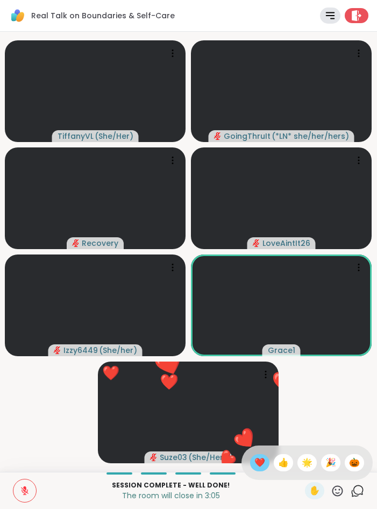
click at [250, 465] on div "❤️" at bounding box center [259, 462] width 19 height 17
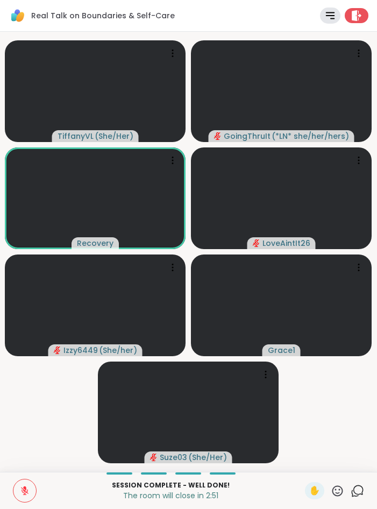
click at [25, 494] on icon at bounding box center [25, 491] width 10 height 10
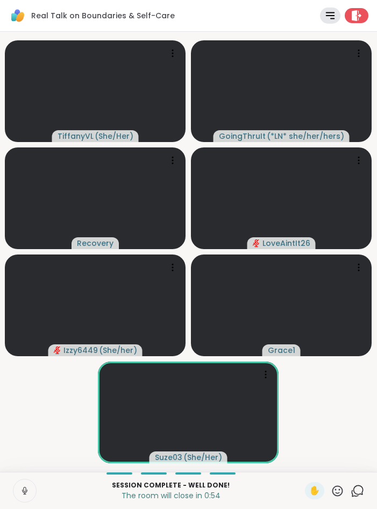
click at [340, 491] on icon at bounding box center [337, 490] width 13 height 13
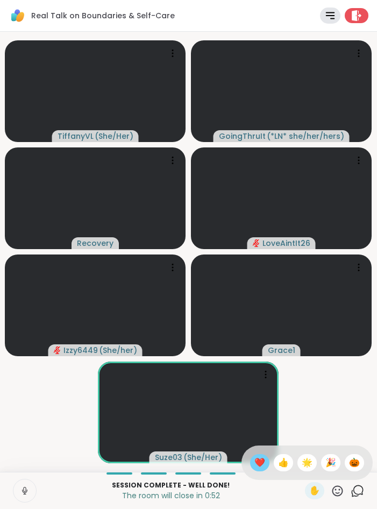
click at [256, 462] on span "❤️" at bounding box center [260, 462] width 11 height 13
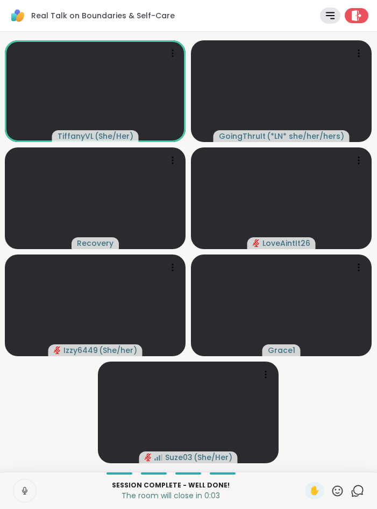
click at [335, 489] on icon at bounding box center [337, 490] width 13 height 13
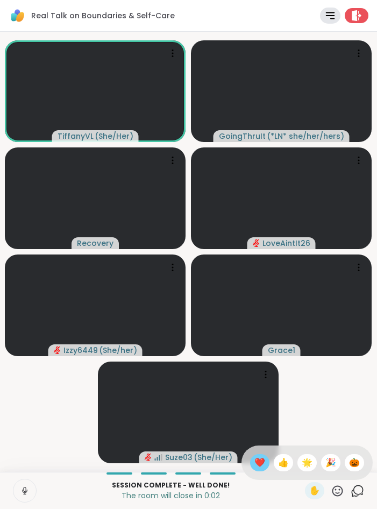
click at [257, 462] on span "❤️" at bounding box center [260, 462] width 11 height 13
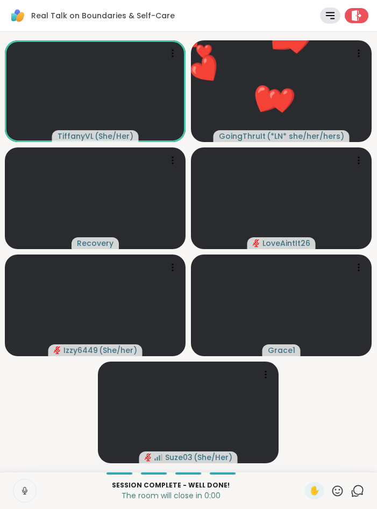
click at [342, 492] on icon at bounding box center [338, 491] width 11 height 11
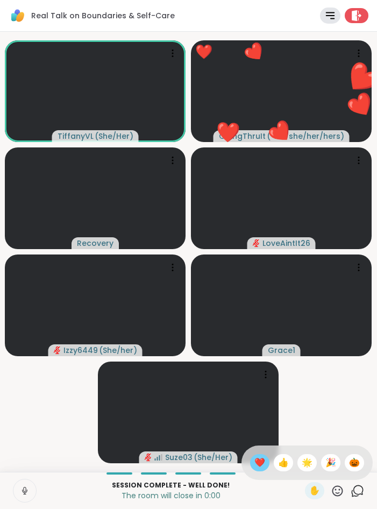
click at [258, 467] on span "❤️" at bounding box center [260, 462] width 11 height 13
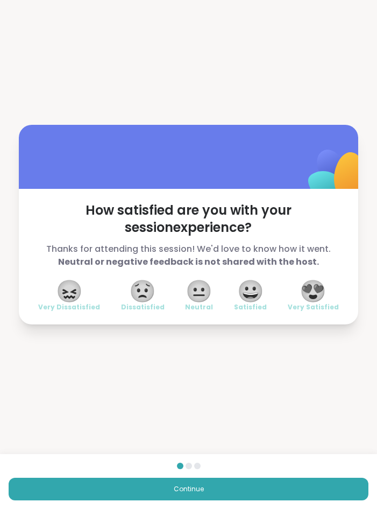
click at [255, 297] on span "😀" at bounding box center [250, 291] width 27 height 19
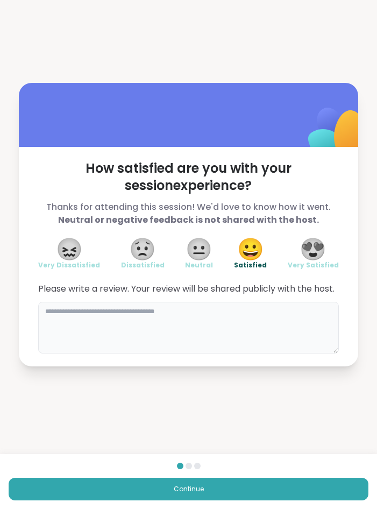
click at [196, 316] on textarea at bounding box center [188, 328] width 301 height 52
type textarea "*"
click at [324, 242] on span "😍" at bounding box center [313, 249] width 27 height 19
click at [182, 346] on textarea at bounding box center [188, 328] width 301 height 52
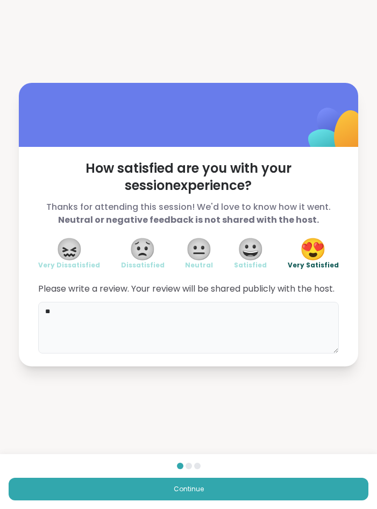
type textarea "*"
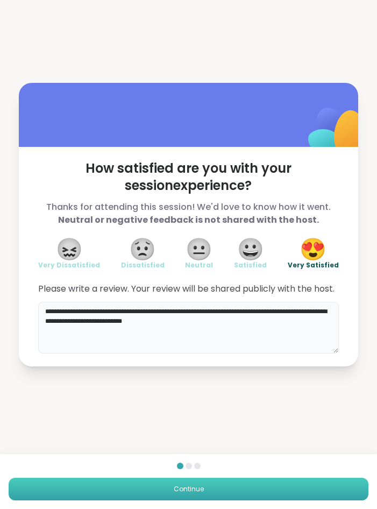
type textarea "**********"
click at [149, 487] on button "Continue" at bounding box center [189, 489] width 360 height 23
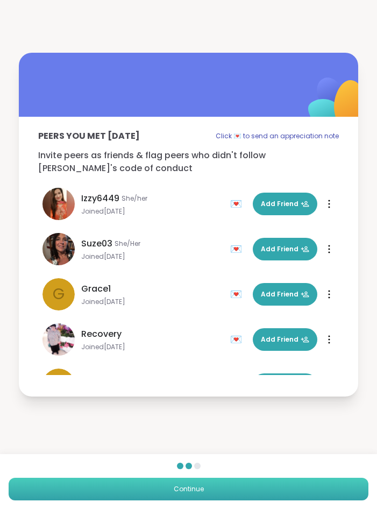
click at [195, 483] on button "Continue" at bounding box center [189, 489] width 360 height 23
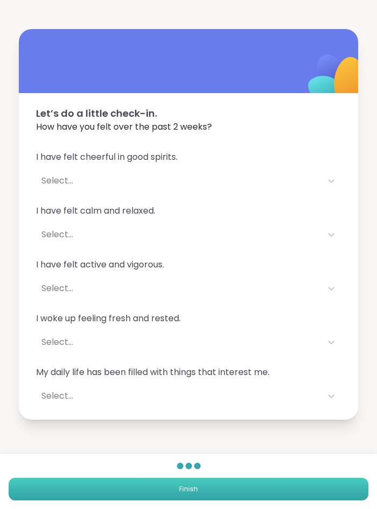
click at [195, 483] on button "Finish" at bounding box center [189, 489] width 360 height 23
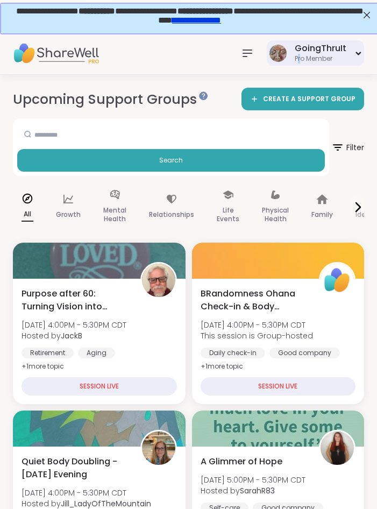
click at [301, 55] on div "Pro Member" at bounding box center [321, 58] width 52 height 9
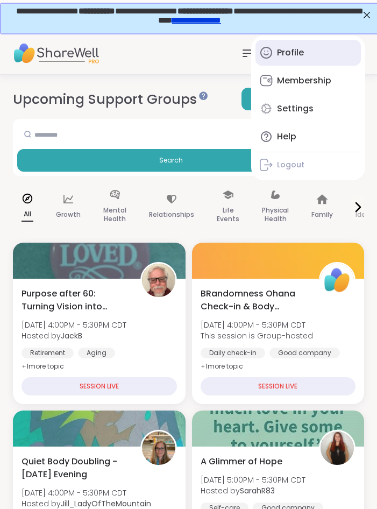
click at [320, 55] on link "Profile" at bounding box center [309, 53] width 106 height 26
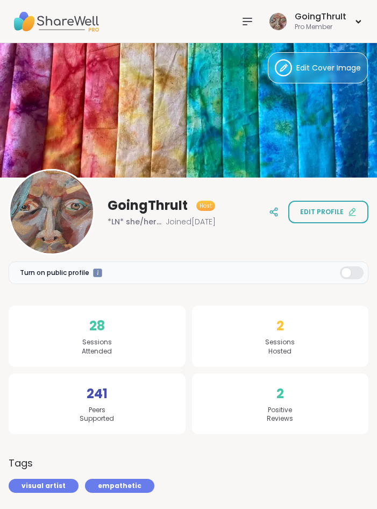
click at [46, 19] on img at bounding box center [56, 22] width 86 height 38
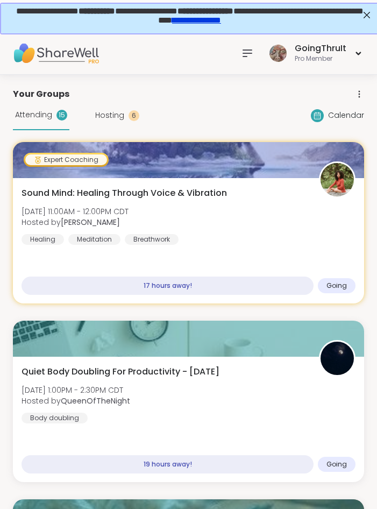
click at [115, 117] on span "Hosting" at bounding box center [109, 115] width 29 height 11
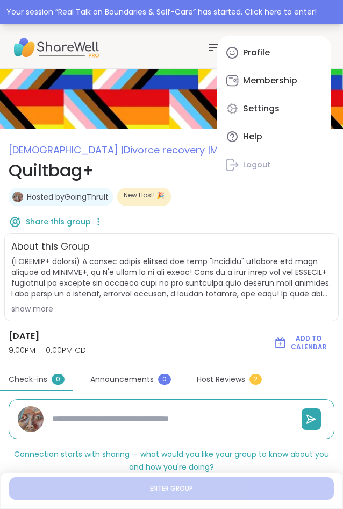
type textarea "*"
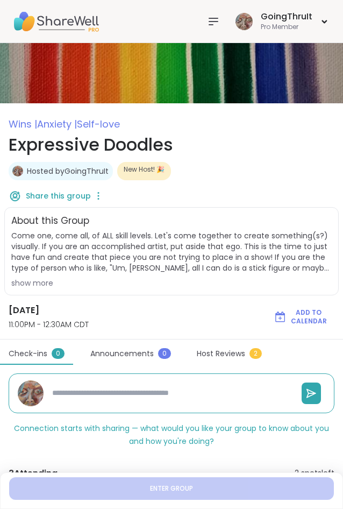
scroll to position [26, 0]
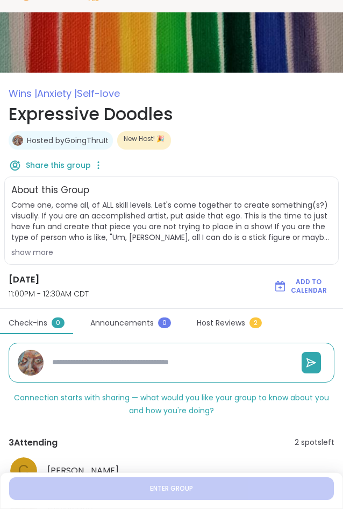
type textarea "*"
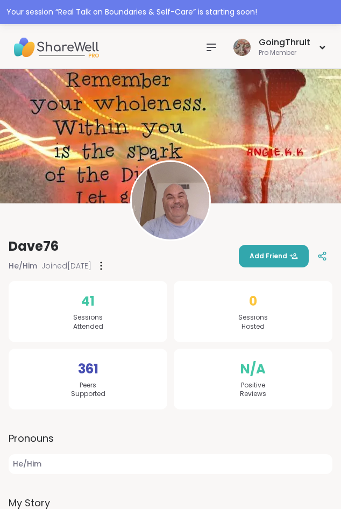
drag, startPoint x: 172, startPoint y: -9, endPoint x: 160, endPoint y: -15, distance: 13.5
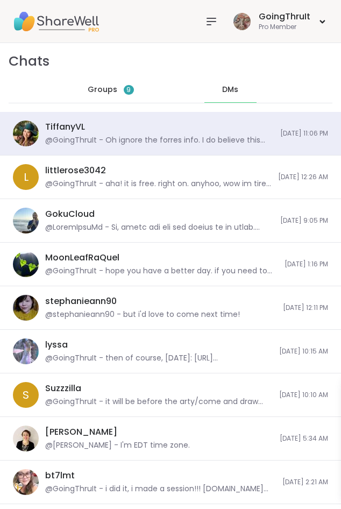
scroll to position [2366, 0]
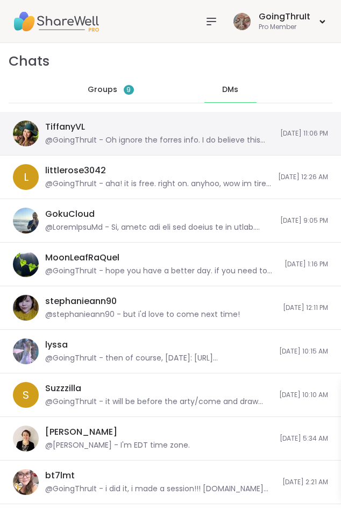
click at [104, 128] on div "TiffanyVL @GoingThruIt - Oh ignore the forres info. I do believe this individua…" at bounding box center [159, 133] width 229 height 25
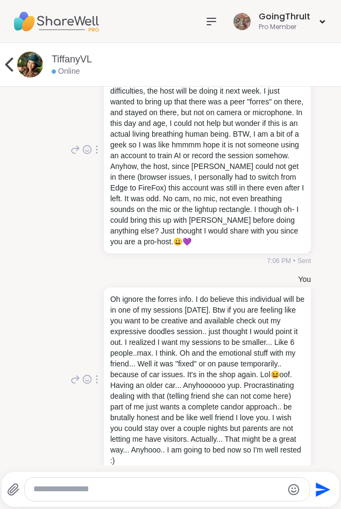
scroll to position [340, 0]
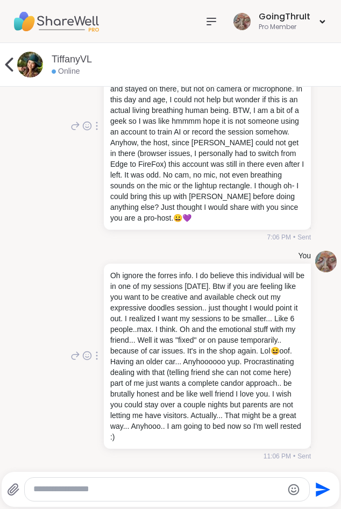
click at [9, 67] on icon at bounding box center [9, 65] width 8 height 14
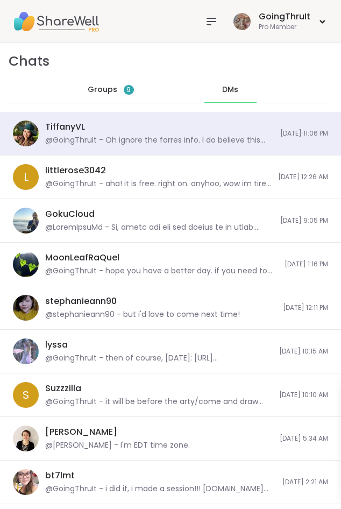
click at [48, 30] on img at bounding box center [56, 22] width 86 height 38
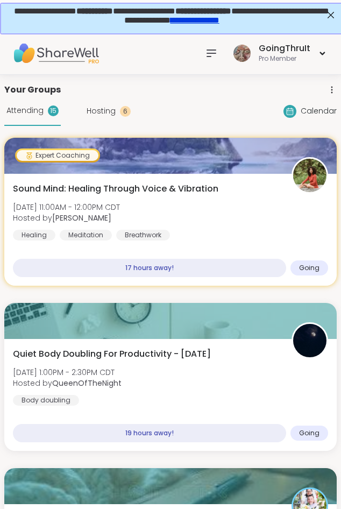
click at [99, 108] on span "Hosting" at bounding box center [101, 111] width 29 height 11
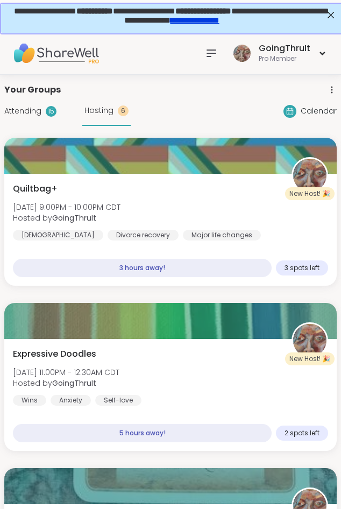
click at [213, 49] on icon at bounding box center [211, 53] width 13 height 13
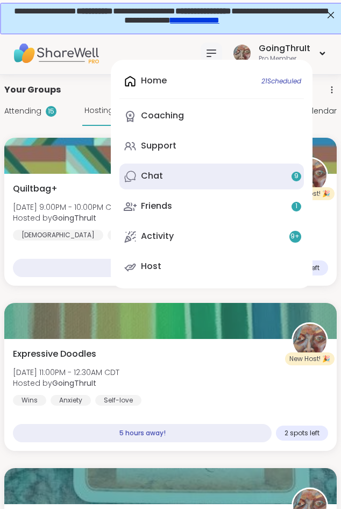
click at [161, 174] on div "Chat 9" at bounding box center [152, 176] width 22 height 12
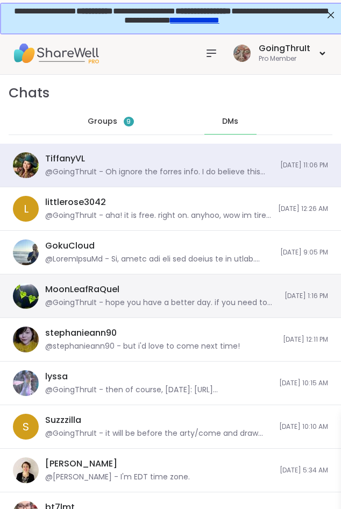
scroll to position [2366, 0]
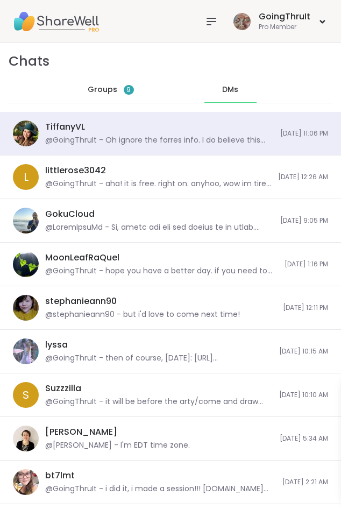
click at [102, 82] on div "Groups 9" at bounding box center [111, 90] width 53 height 26
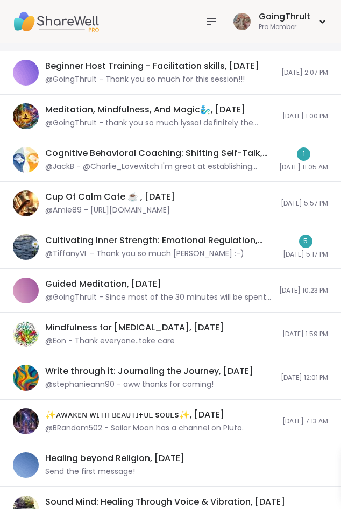
scroll to position [113, 0]
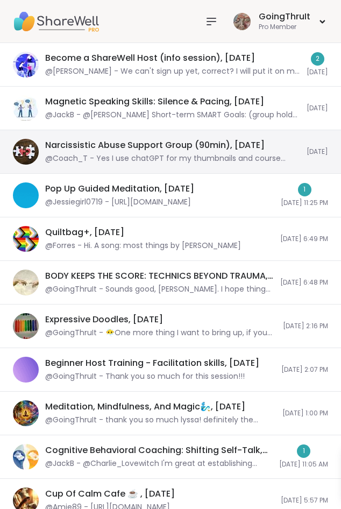
click at [130, 150] on div "Narcissistic Abuse Support Group (90min), [DATE]" at bounding box center [155, 145] width 220 height 12
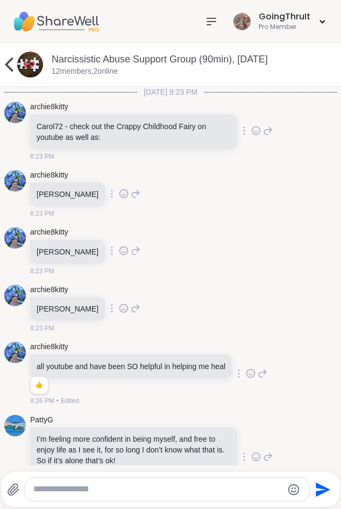
scroll to position [3584, 0]
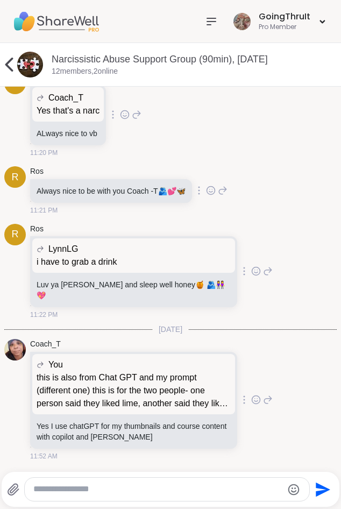
click at [12, 69] on icon at bounding box center [9, 65] width 22 height 22
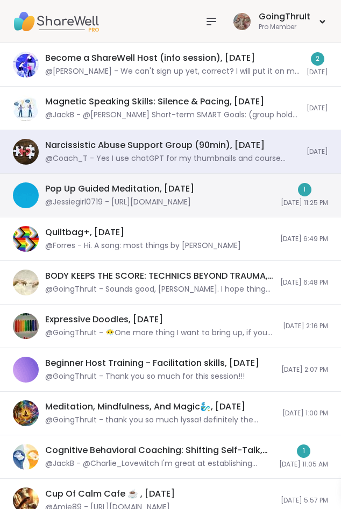
scroll to position [0, 0]
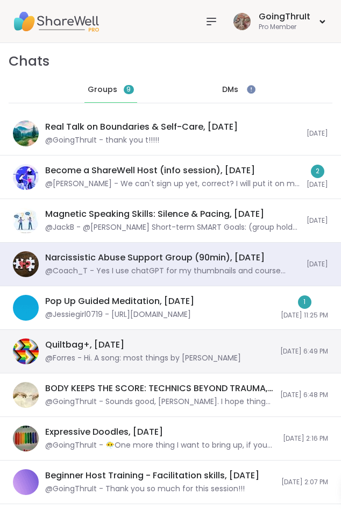
click at [95, 361] on div "@Forres - Hi. A song: most things by [PERSON_NAME]" at bounding box center [143, 358] width 196 height 11
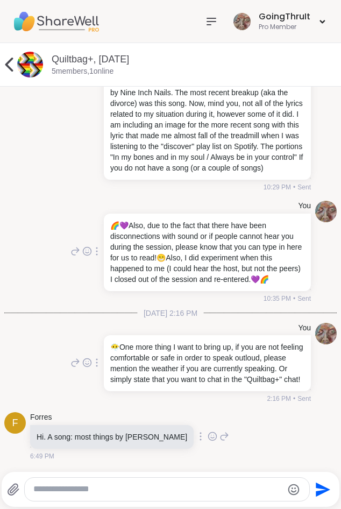
scroll to position [565, 0]
click at [98, 489] on textarea "Type your message" at bounding box center [157, 489] width 249 height 11
click at [140, 488] on textarea "Type your message" at bounding box center [157, 489] width 249 height 11
click at [131, 491] on textarea "**********" at bounding box center [158, 489] width 249 height 11
type textarea "**********"
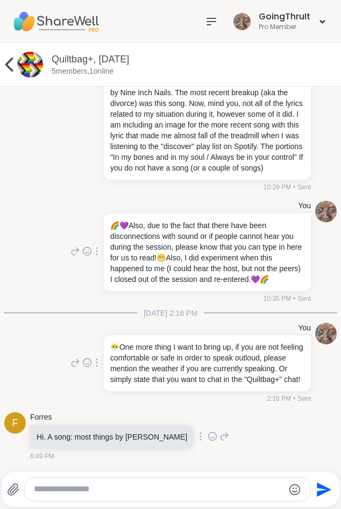
click at [59, 199] on div "You 🌈 💜 Also, due to the fact that there have been disconnections with sound or…" at bounding box center [170, 251] width 333 height 111
click at [90, 485] on textarea "Type your message" at bounding box center [158, 489] width 249 height 11
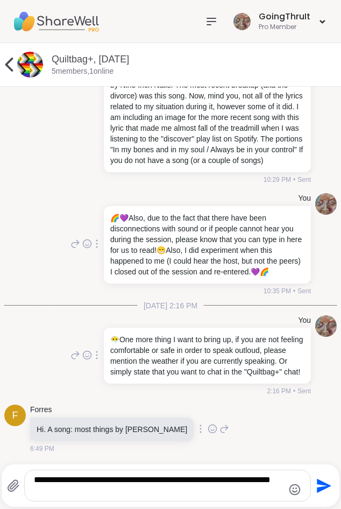
click at [265, 481] on textarea "**********" at bounding box center [158, 486] width 249 height 22
click at [169, 494] on textarea "**********" at bounding box center [158, 486] width 249 height 22
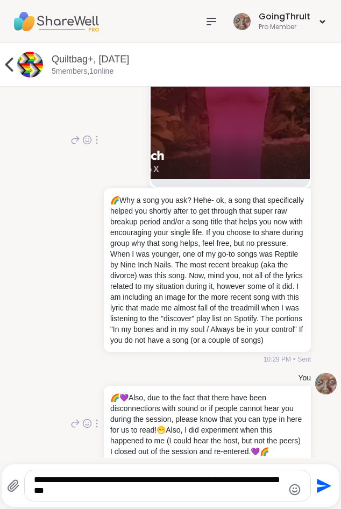
scroll to position [573, 0]
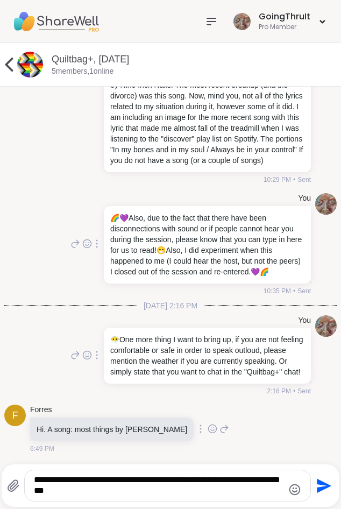
click at [248, 481] on textarea "**********" at bounding box center [158, 486] width 249 height 22
click at [199, 494] on textarea "**********" at bounding box center [158, 486] width 249 height 22
click at [203, 488] on textarea "**********" at bounding box center [158, 486] width 249 height 22
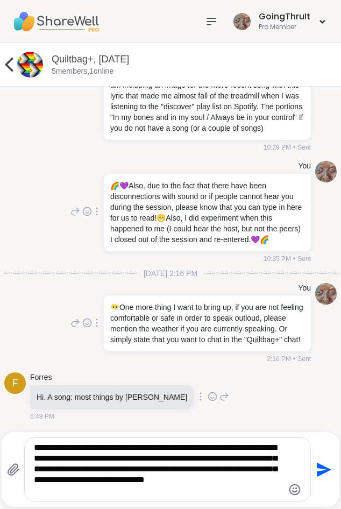
drag, startPoint x: 132, startPoint y: 470, endPoint x: 161, endPoint y: 521, distance: 58.6
click at [161, 497] on textarea "**********" at bounding box center [158, 469] width 249 height 54
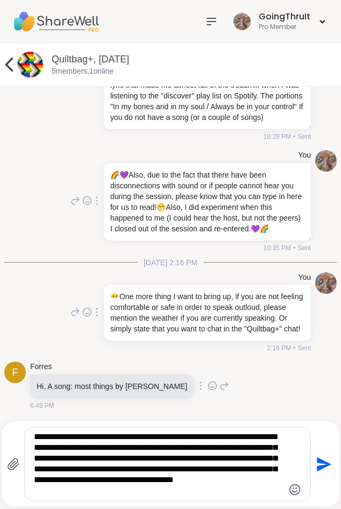
type textarea "**********"
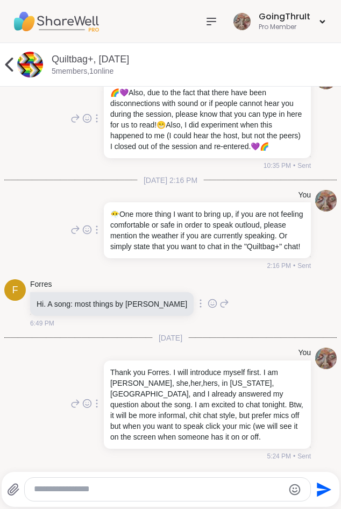
scroll to position [698, 0]
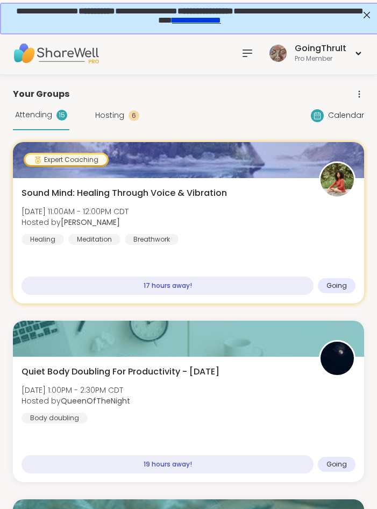
click at [251, 52] on icon at bounding box center [247, 53] width 13 height 13
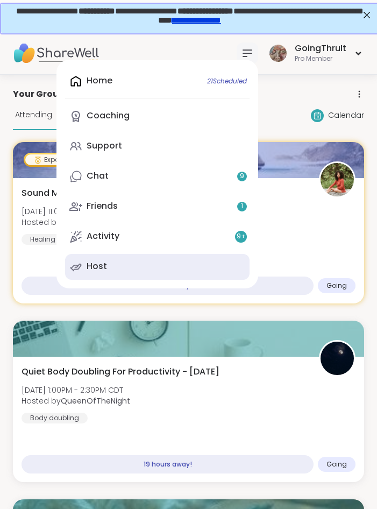
click at [73, 264] on icon at bounding box center [75, 267] width 13 height 13
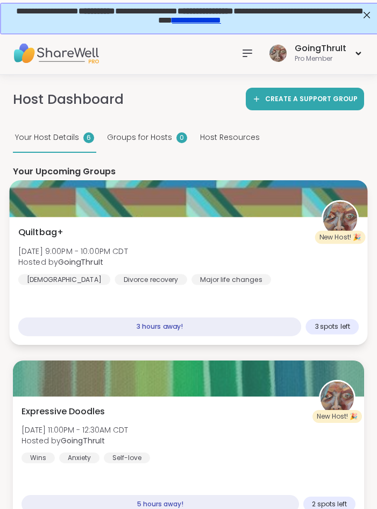
click at [144, 223] on div "Quiltbag+ [DATE] 9:00PM - 10:00PM CDT Hosted by GoingThruIt [DEMOGRAPHIC_DATA] …" at bounding box center [188, 281] width 359 height 128
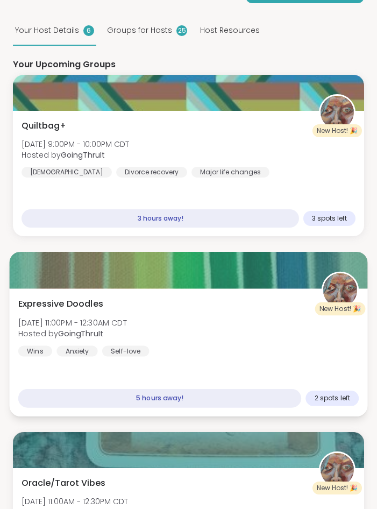
scroll to position [110, 0]
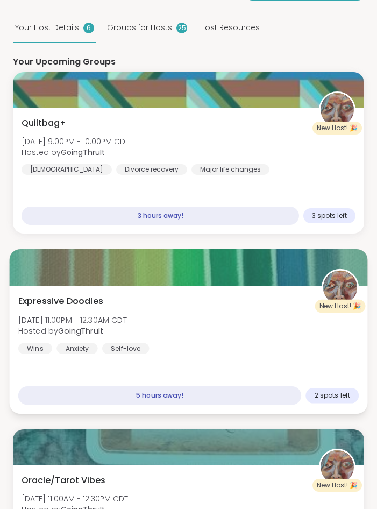
click at [149, 296] on div "Expressive Doodles [DATE] 11:00PM - 12:30AM CDT Hosted by GoingThruIt Wins Anxi…" at bounding box center [188, 324] width 341 height 59
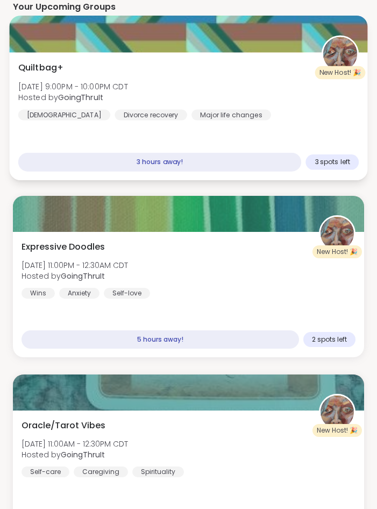
scroll to position [0, 0]
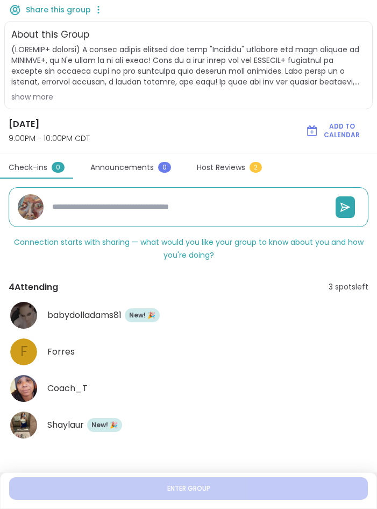
scroll to position [187, 0]
click at [220, 355] on div "Forres" at bounding box center [207, 351] width 321 height 13
type textarea "*"
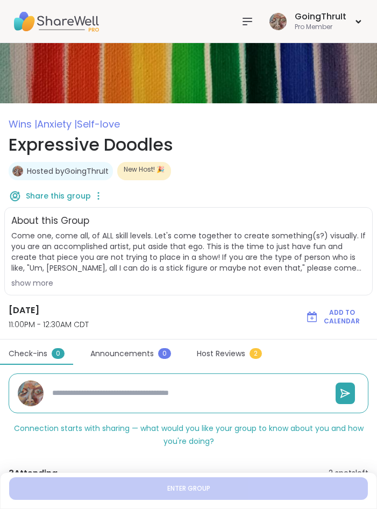
scroll to position [150, 0]
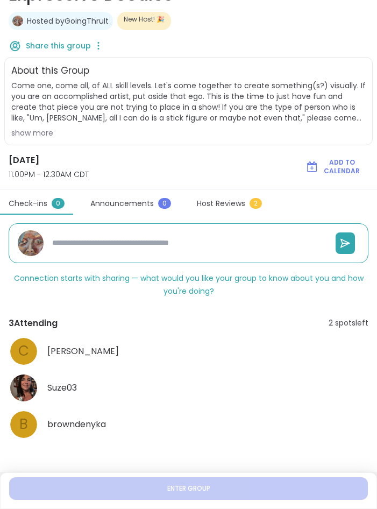
click at [224, 365] on div "C [PERSON_NAME]" at bounding box center [189, 351] width 360 height 30
type textarea "*"
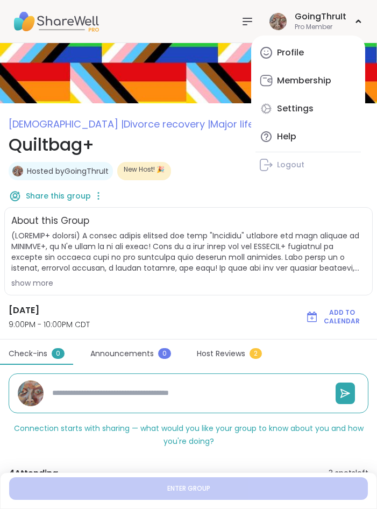
click at [167, 300] on div "[DEMOGRAPHIC_DATA] | Divorce recovery | Major life changes Quiltbag+ Hosted by …" at bounding box center [188, 372] width 377 height 512
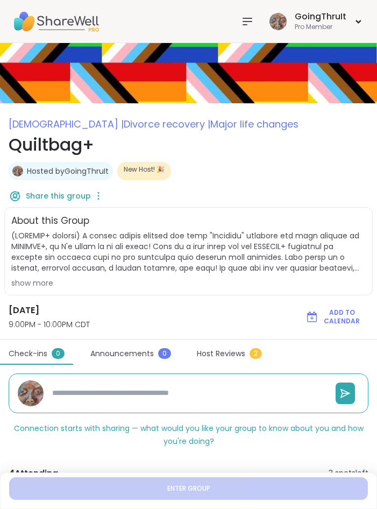
click at [230, 179] on div "Hosted by GoingThruIt New Host! 🎉" at bounding box center [189, 171] width 360 height 18
type textarea "*"
